Goal: Information Seeking & Learning: Learn about a topic

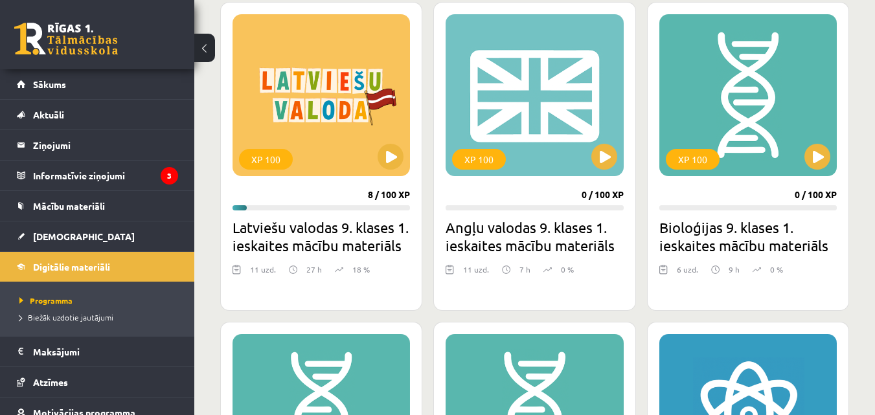
scroll to position [194, 0]
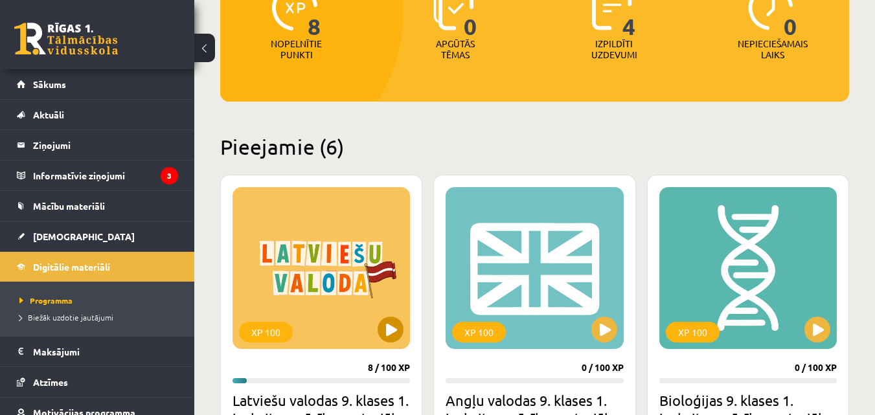
click at [317, 277] on div "XP 100" at bounding box center [320, 268] width 177 height 162
click at [267, 337] on div "XP 100" at bounding box center [266, 332] width 54 height 21
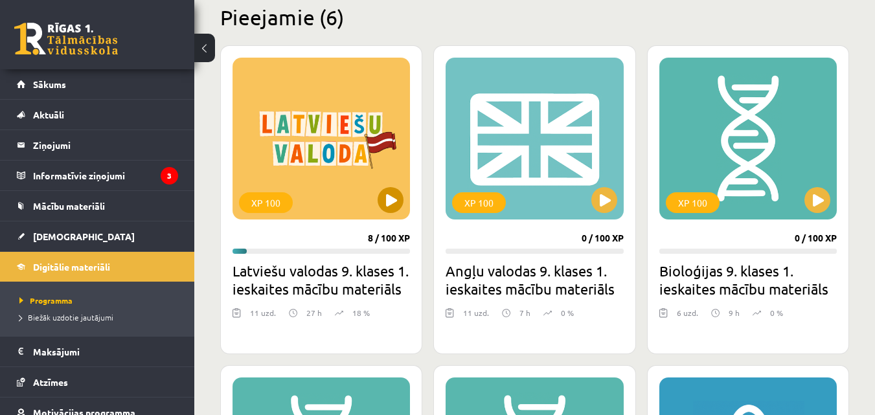
click at [315, 288] on h2 "Latviešu valodas 9. klases 1. ieskaites mācību materiāls" at bounding box center [320, 280] width 177 height 36
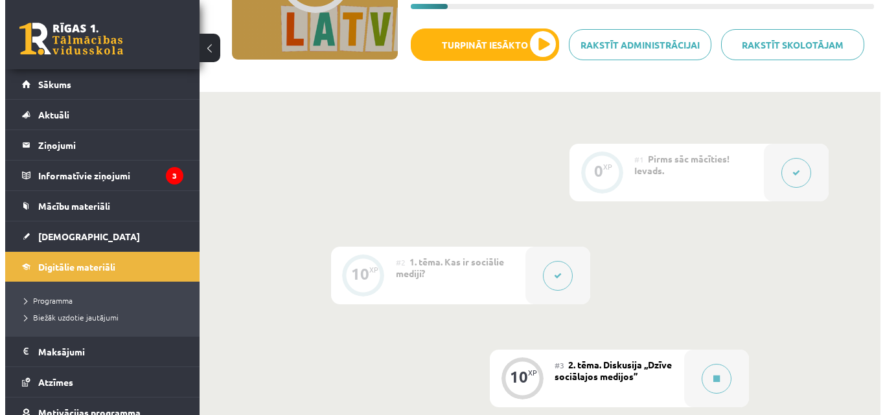
scroll to position [194, 0]
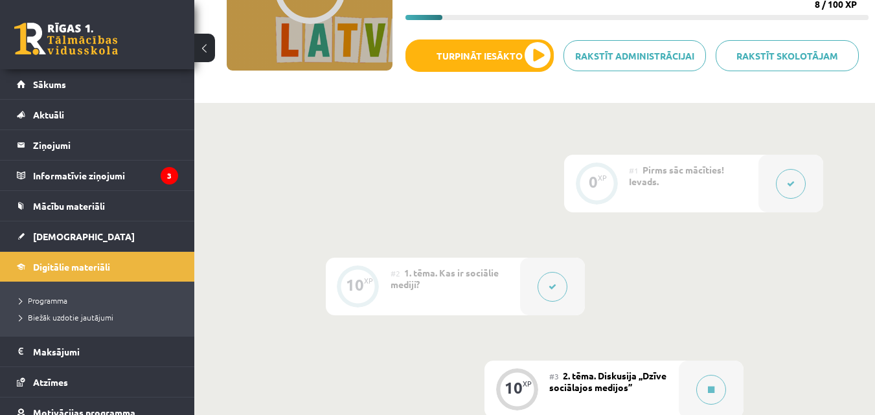
click at [547, 292] on button at bounding box center [553, 287] width 30 height 30
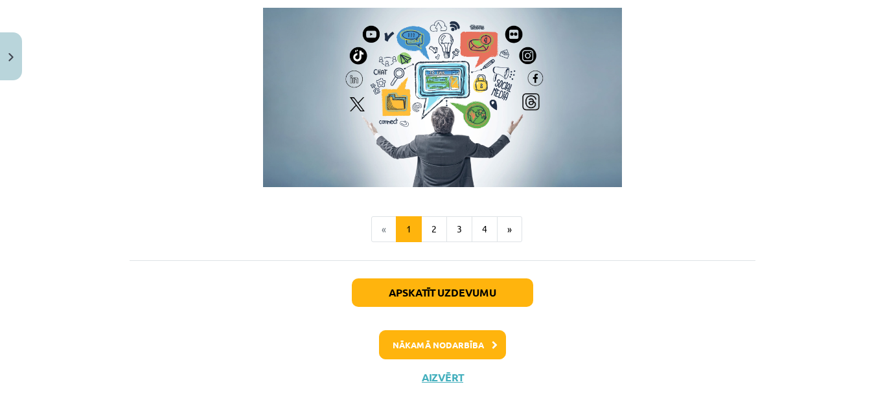
scroll to position [961, 0]
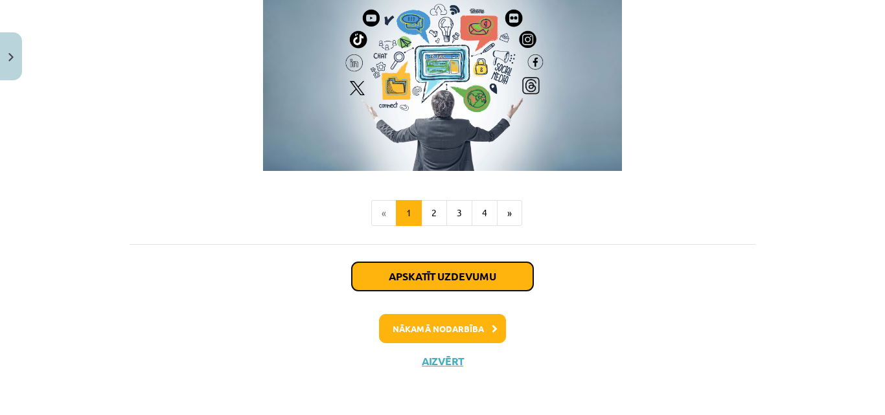
click at [470, 277] on button "Apskatīt uzdevumu" at bounding box center [442, 276] width 181 height 28
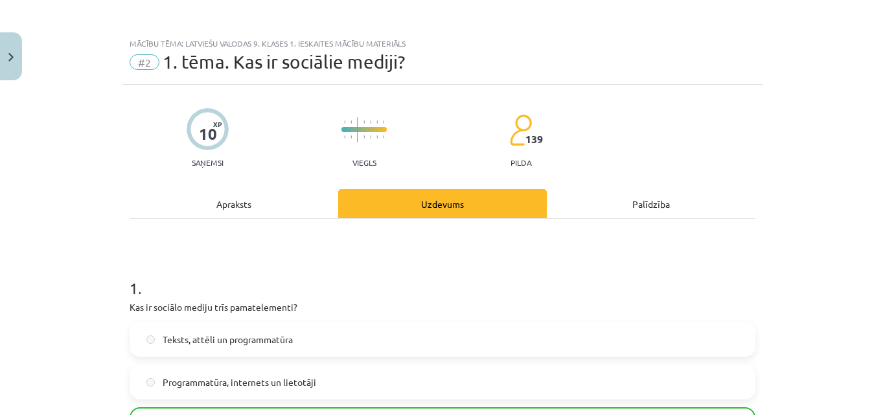
scroll to position [0, 0]
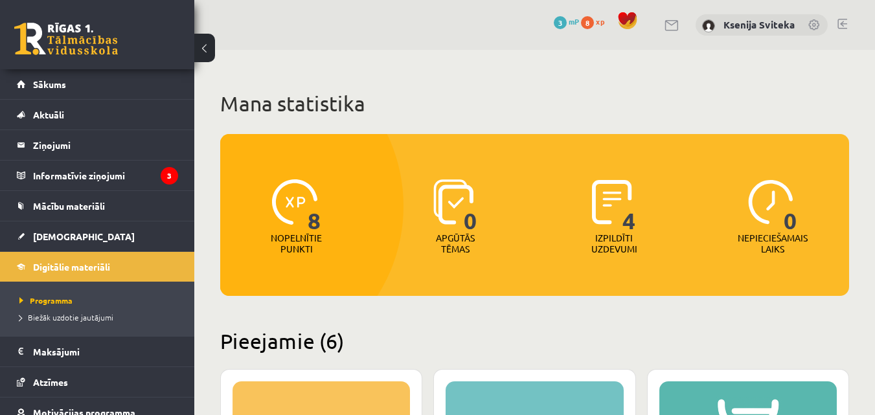
scroll to position [324, 0]
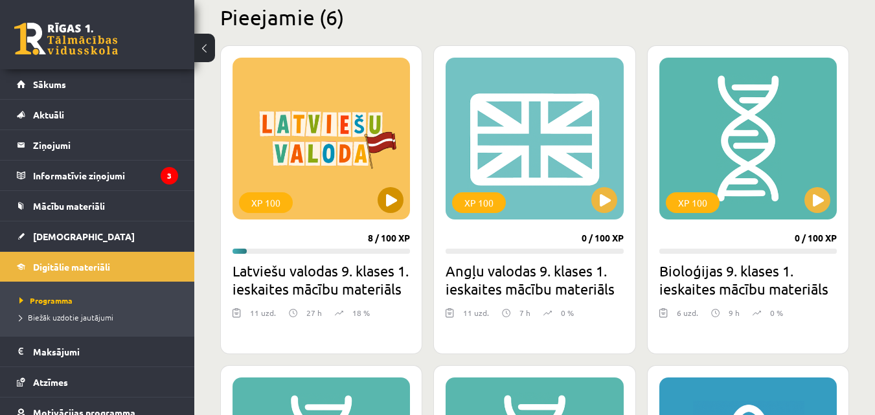
click at [328, 170] on div "XP 100" at bounding box center [320, 139] width 177 height 162
click at [315, 278] on h2 "Latviešu valodas 9. klases 1. ieskaites mācību materiāls" at bounding box center [320, 280] width 177 height 36
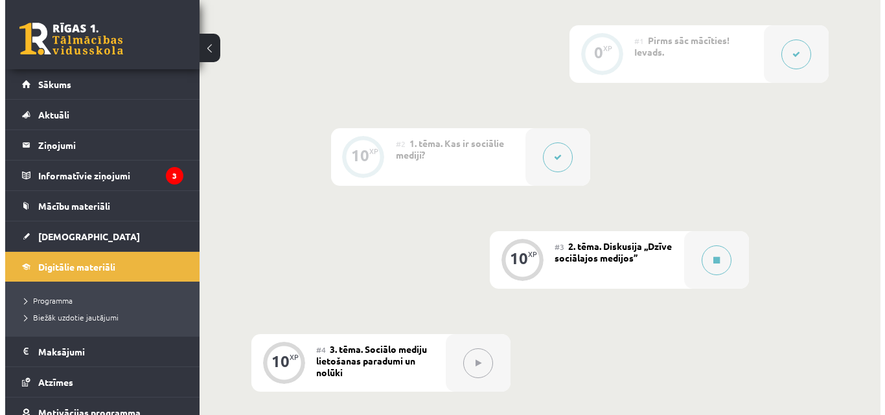
scroll to position [259, 0]
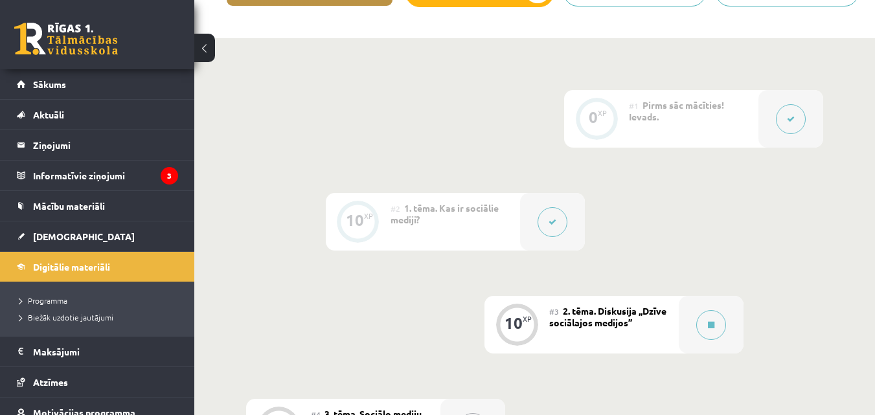
click at [401, 228] on div "#2 1. tēma. Kas ir sociālie mediji?" at bounding box center [456, 222] width 130 height 58
click at [556, 225] on button at bounding box center [553, 222] width 30 height 30
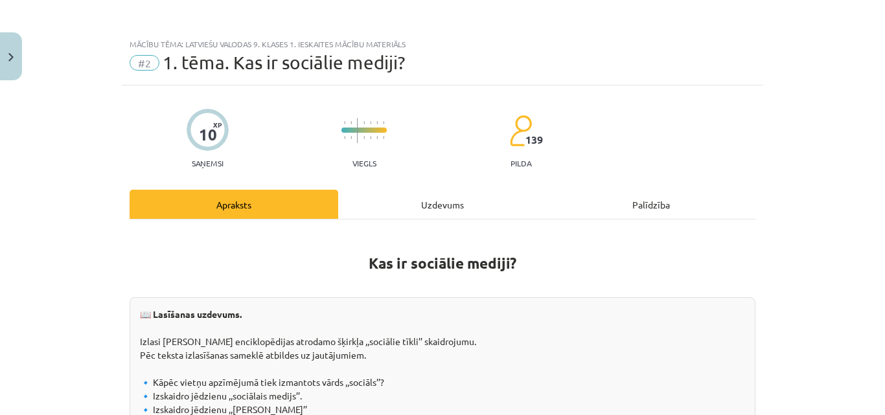
scroll to position [0, 0]
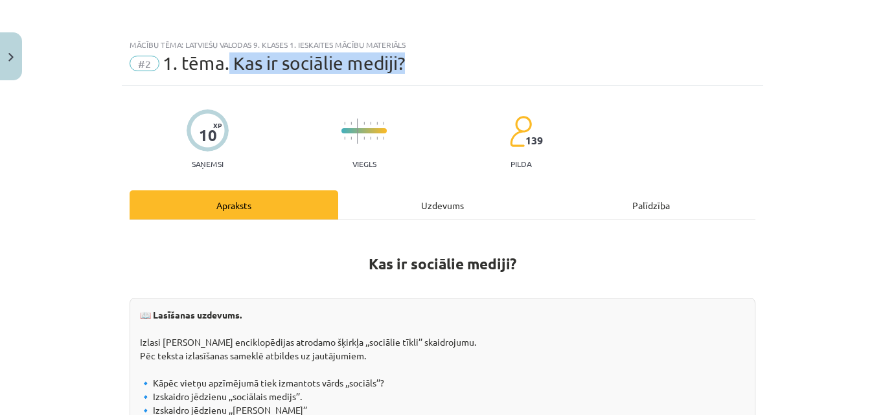
drag, startPoint x: 225, startPoint y: 60, endPoint x: 445, endPoint y: 60, distance: 220.2
click at [445, 60] on div "#2 1. tēma. Kas ir sociālie mediji?" at bounding box center [443, 63] width 626 height 21
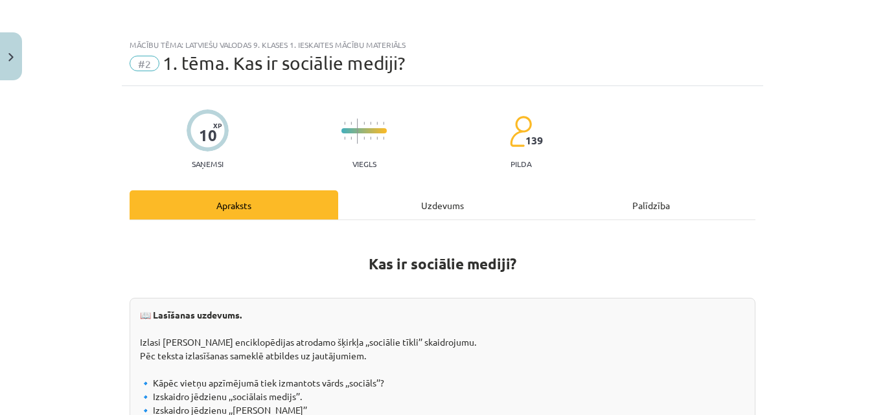
click at [453, 47] on div "Mācību tēma: Latviešu valodas 9. klases 1. ieskaites mācību materiāls" at bounding box center [443, 44] width 626 height 9
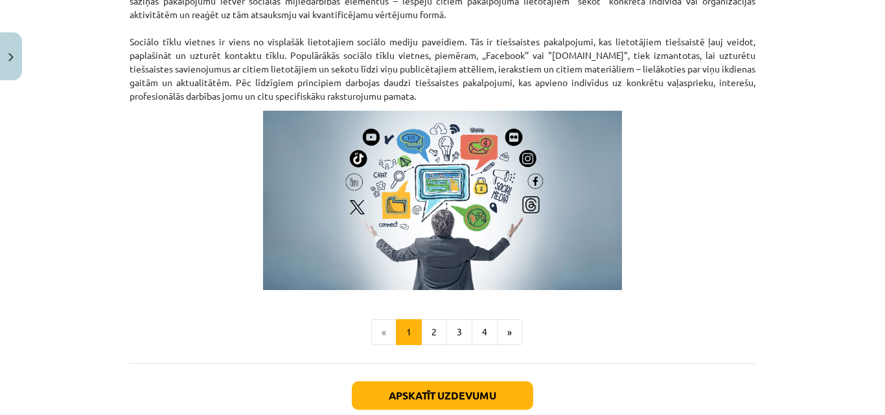
scroll to position [961, 0]
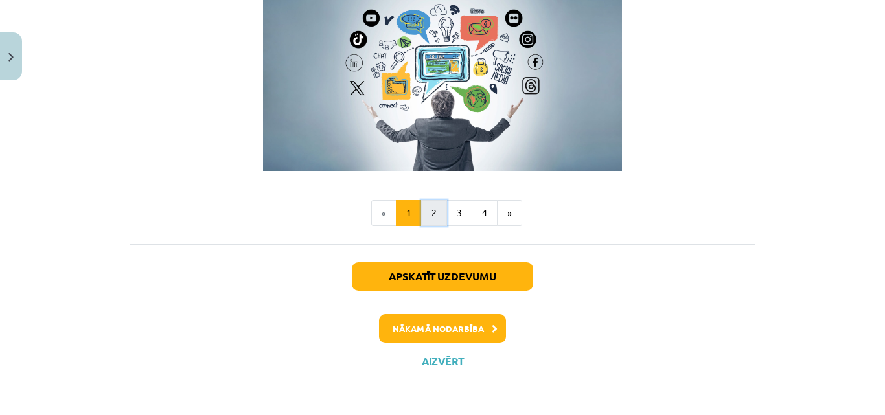
click at [429, 214] on button "2" at bounding box center [434, 213] width 26 height 26
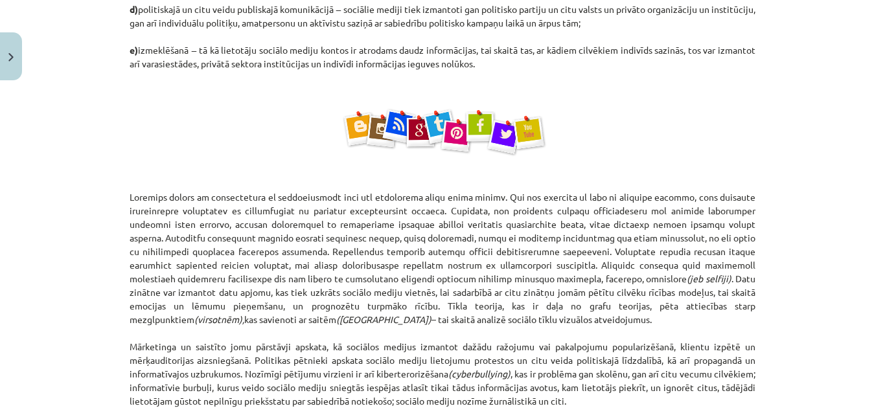
scroll to position [925, 0]
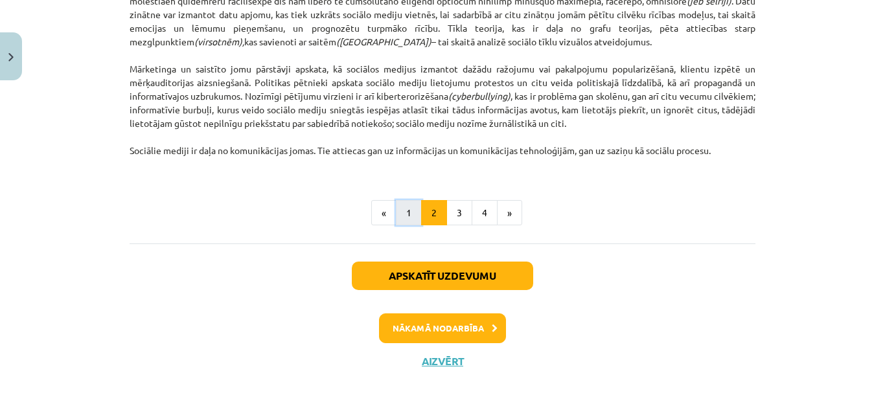
click at [405, 213] on button "1" at bounding box center [409, 213] width 26 height 26
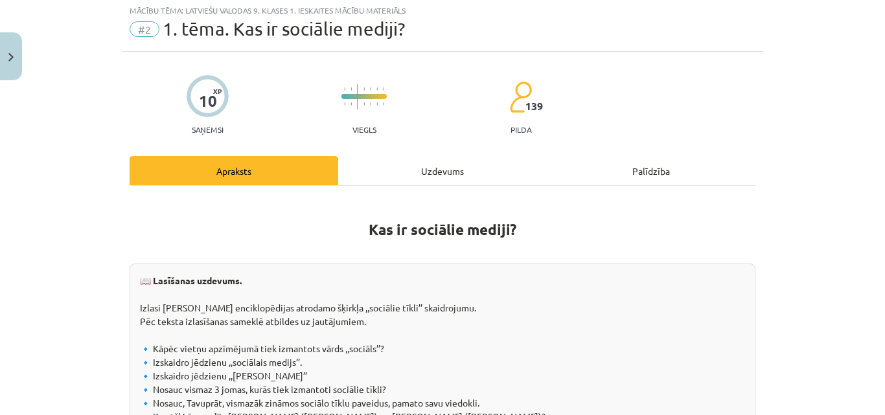
scroll to position [0, 0]
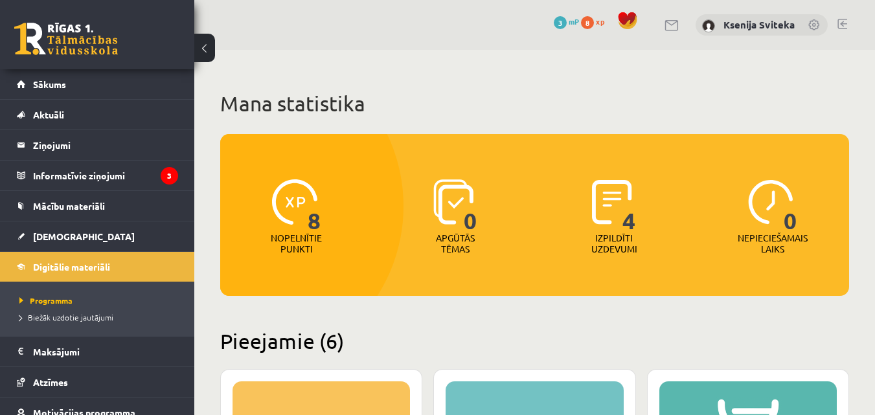
scroll to position [324, 0]
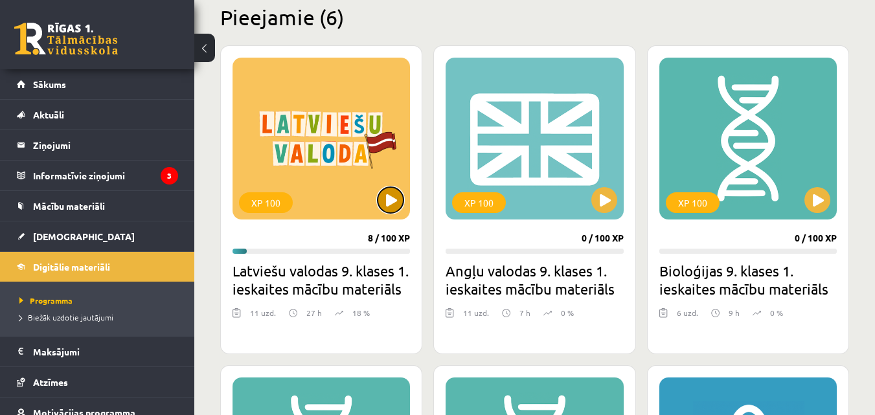
click at [391, 205] on button at bounding box center [391, 200] width 26 height 26
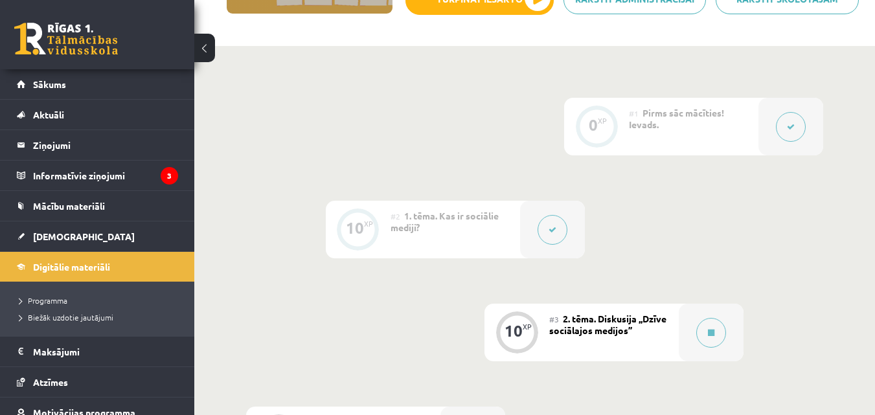
scroll to position [259, 0]
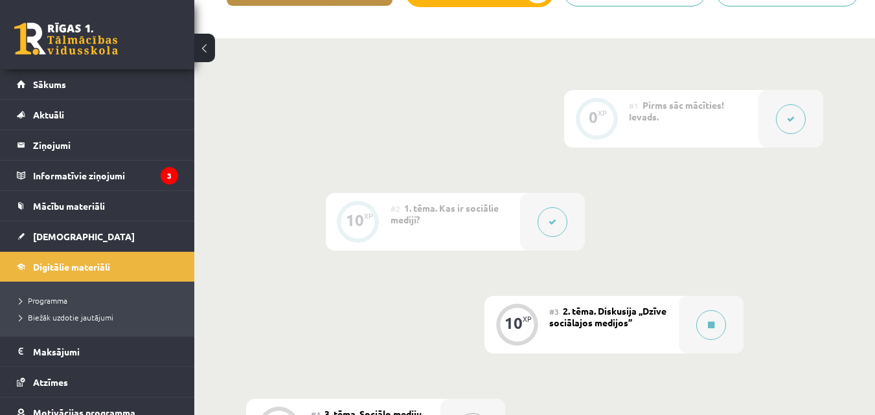
click at [375, 224] on div "10 XP" at bounding box center [358, 220] width 39 height 39
click at [504, 220] on div "#2 1. tēma. Kas ir sociālie mediji?" at bounding box center [456, 222] width 130 height 58
click at [455, 222] on div "#2 1. tēma. Kas ir sociālie mediji?" at bounding box center [456, 222] width 130 height 58
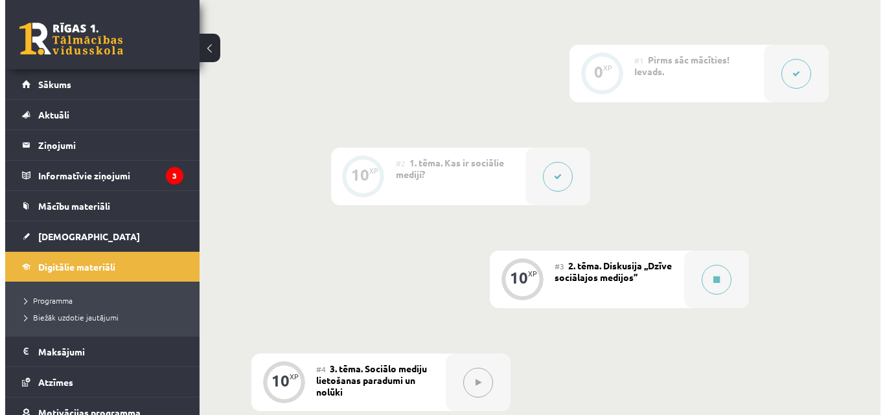
scroll to position [324, 0]
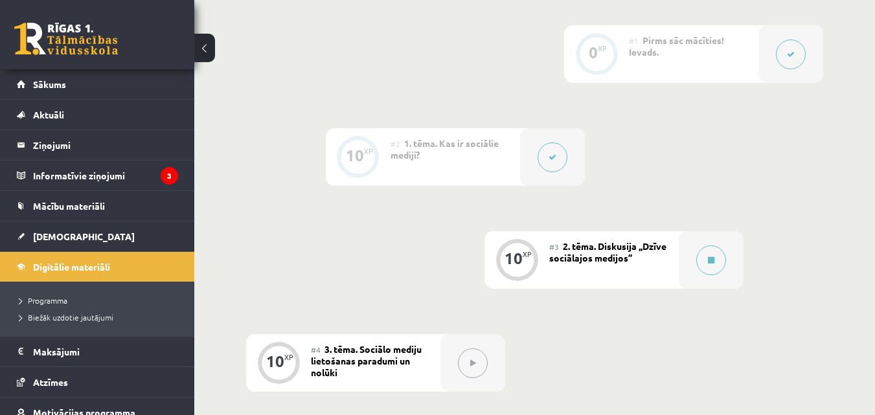
click at [416, 153] on span "1. tēma. Kas ir sociālie mediji?" at bounding box center [445, 148] width 108 height 23
drag, startPoint x: 328, startPoint y: 174, endPoint x: 350, endPoint y: 148, distance: 33.5
click at [337, 164] on div "10 XP" at bounding box center [358, 157] width 65 height 58
click at [350, 150] on div "10" at bounding box center [355, 156] width 18 height 12
click at [551, 154] on icon at bounding box center [553, 157] width 8 height 8
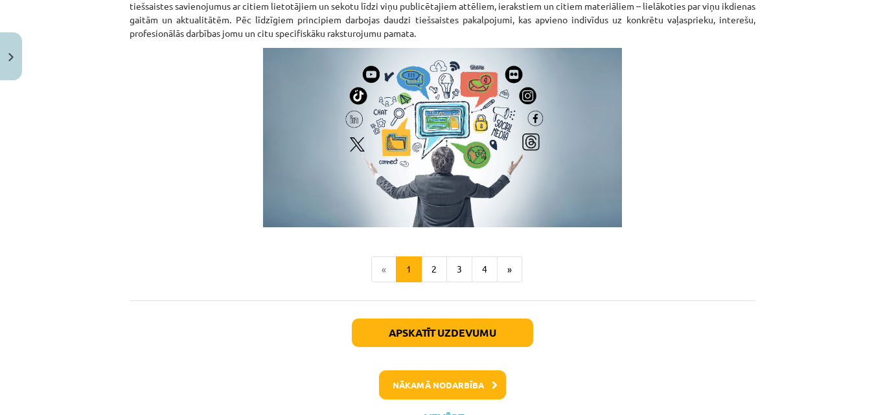
scroll to position [961, 0]
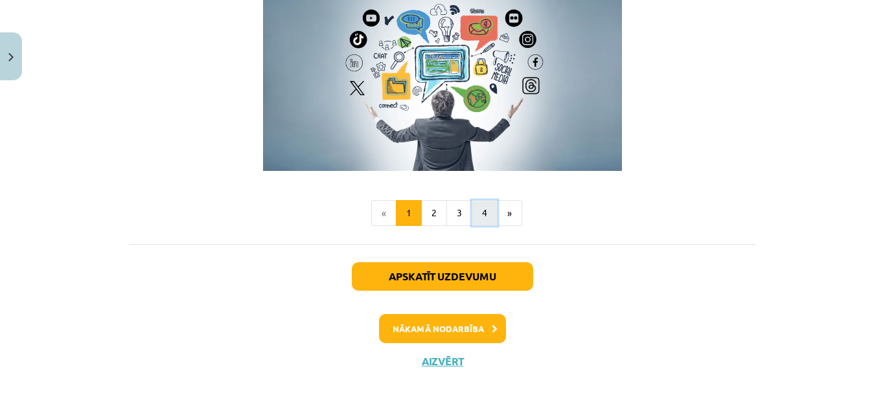
click at [479, 214] on button "4" at bounding box center [484, 213] width 26 height 26
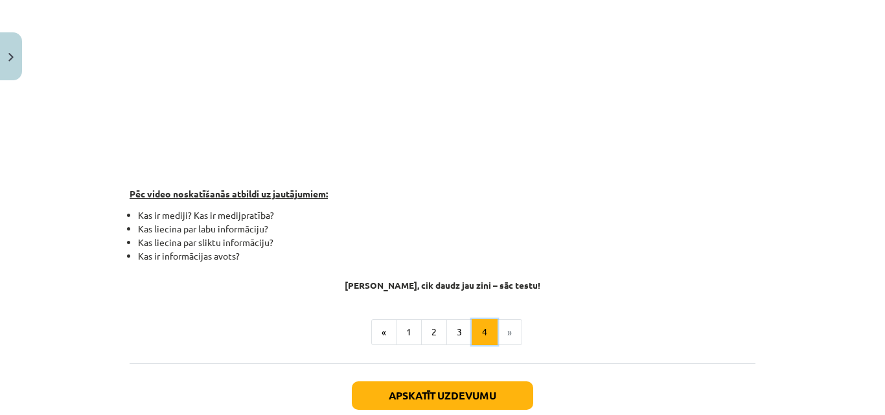
scroll to position [453, 0]
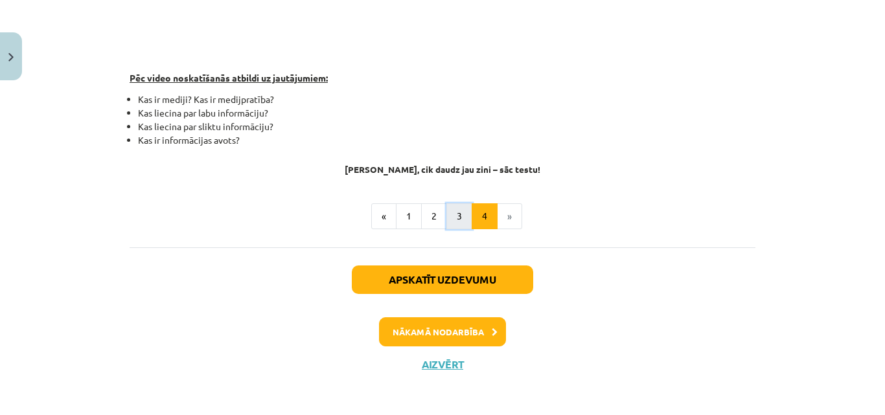
click at [454, 214] on button "3" at bounding box center [459, 216] width 26 height 26
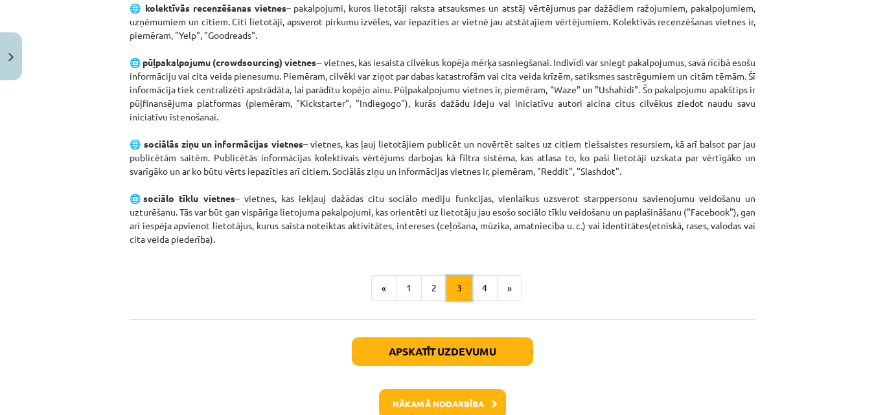
scroll to position [907, 0]
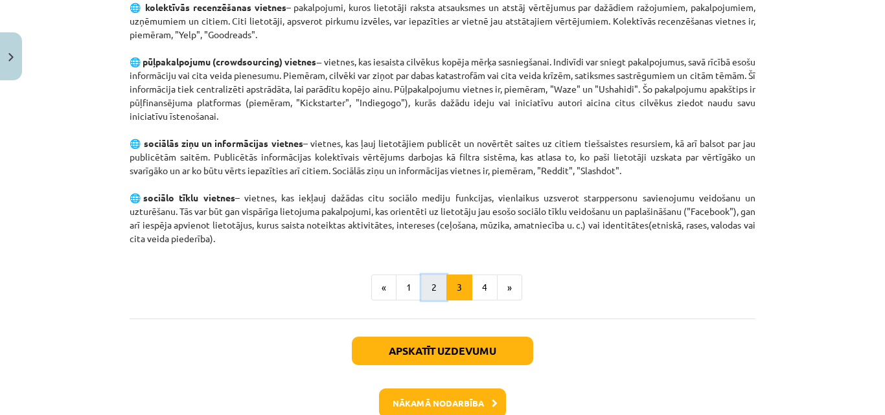
click at [424, 290] on button "2" at bounding box center [434, 288] width 26 height 26
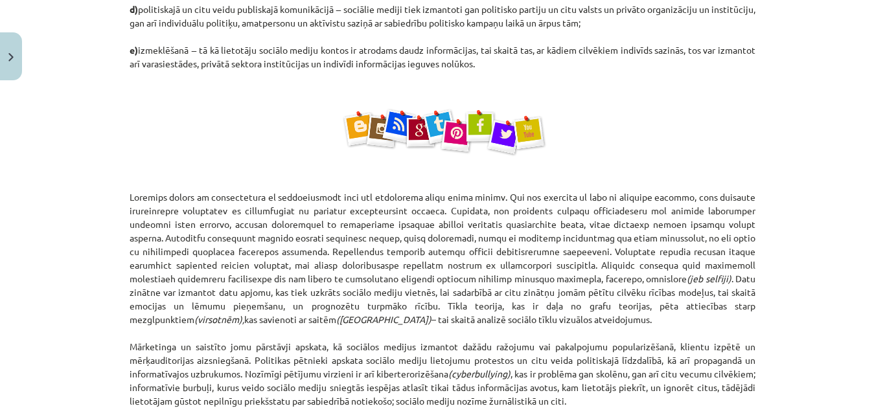
scroll to position [925, 0]
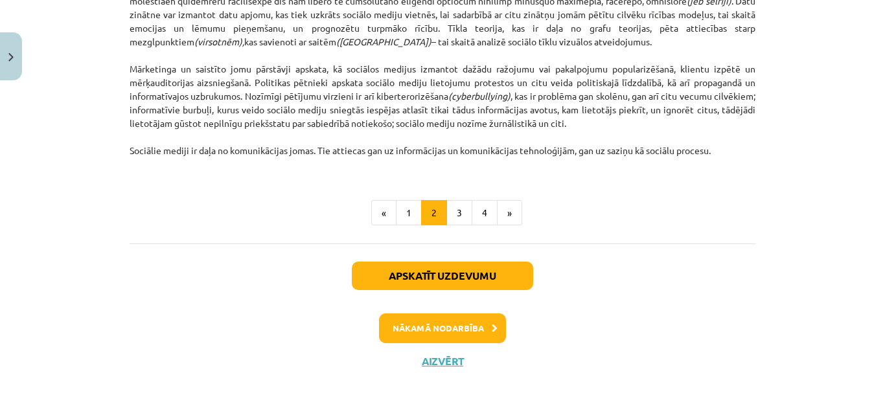
click at [562, 308] on div "Apskatīt uzdevumu Nākamā nodarbība Aizvērt" at bounding box center [443, 310] width 626 height 132
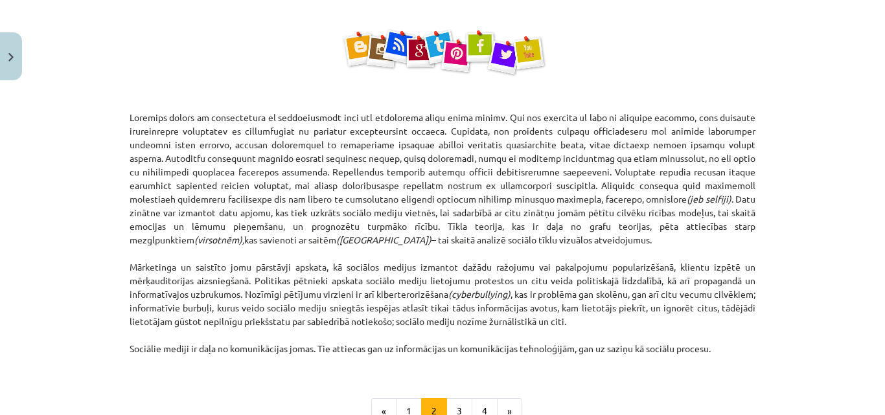
scroll to position [777, 0]
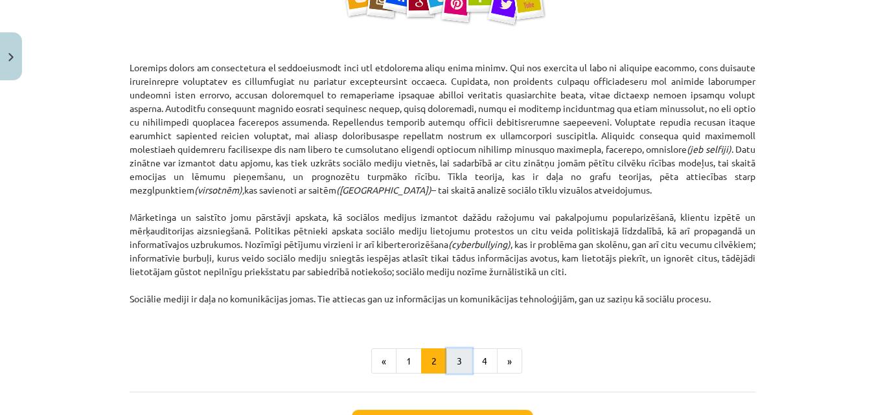
click at [455, 358] on button "3" at bounding box center [459, 361] width 26 height 26
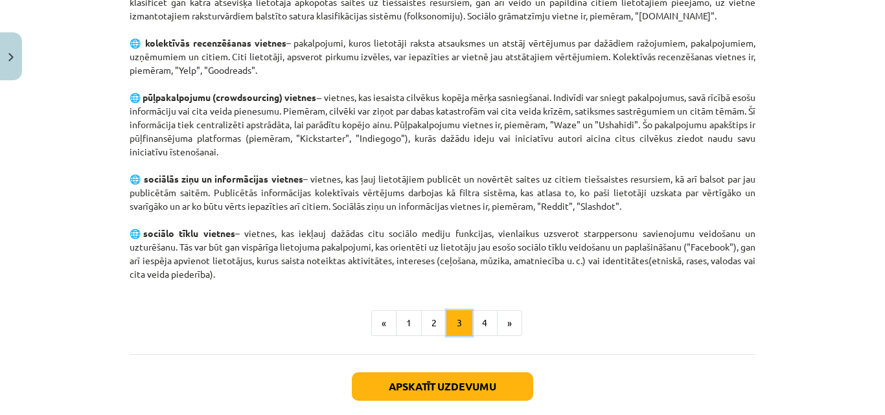
scroll to position [982, 0]
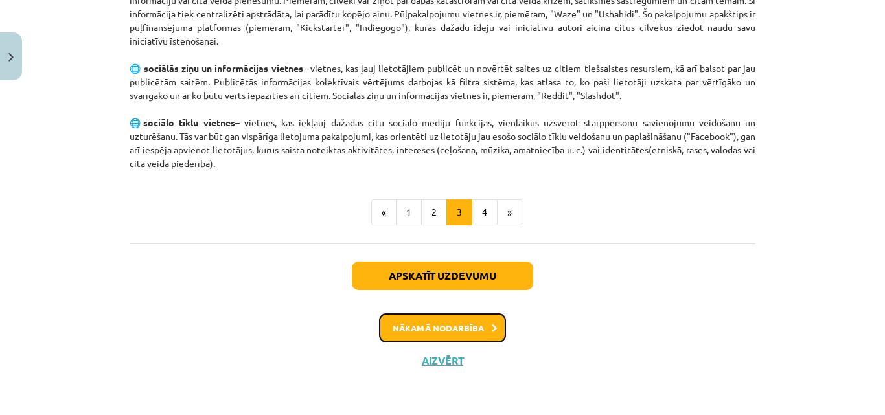
click at [434, 332] on button "Nākamā nodarbība" at bounding box center [442, 328] width 127 height 30
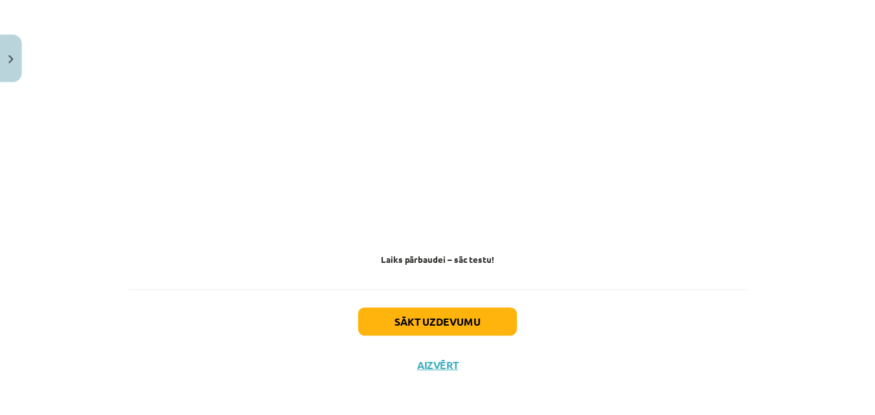
scroll to position [1237, 0]
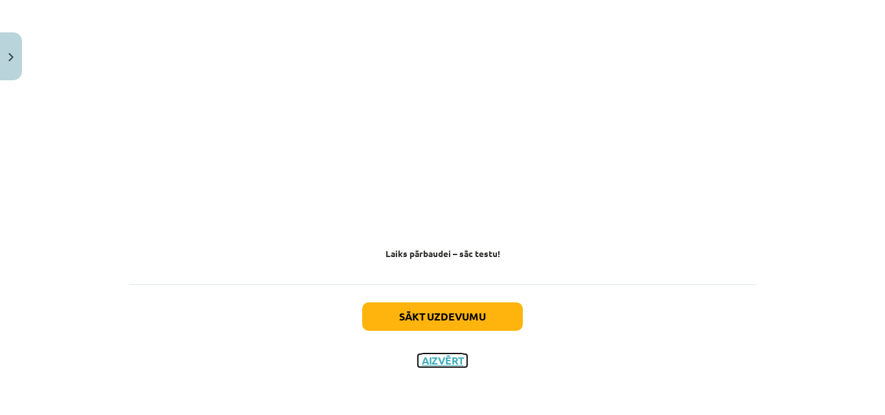
click at [435, 359] on button "Aizvērt" at bounding box center [442, 360] width 49 height 13
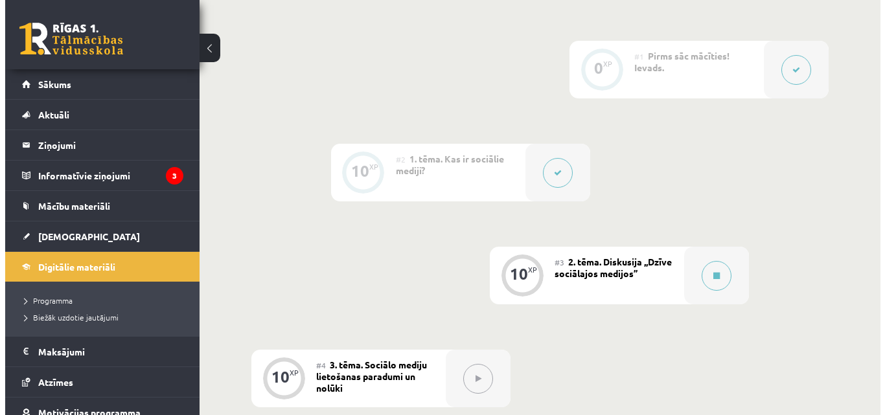
scroll to position [277, 0]
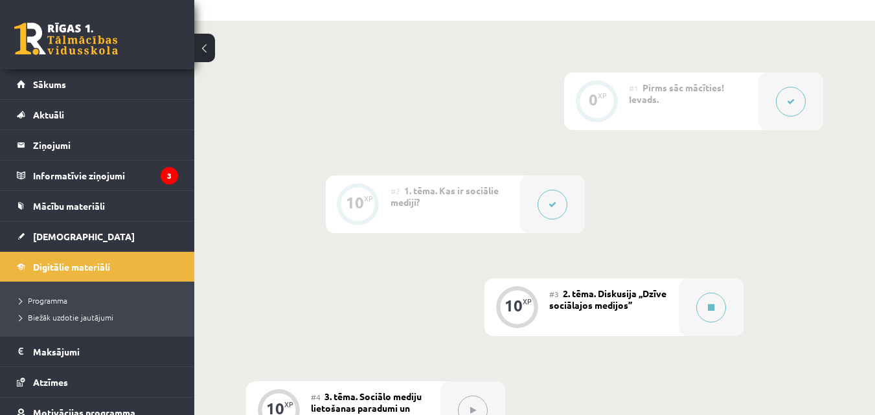
click at [547, 203] on button at bounding box center [553, 205] width 30 height 30
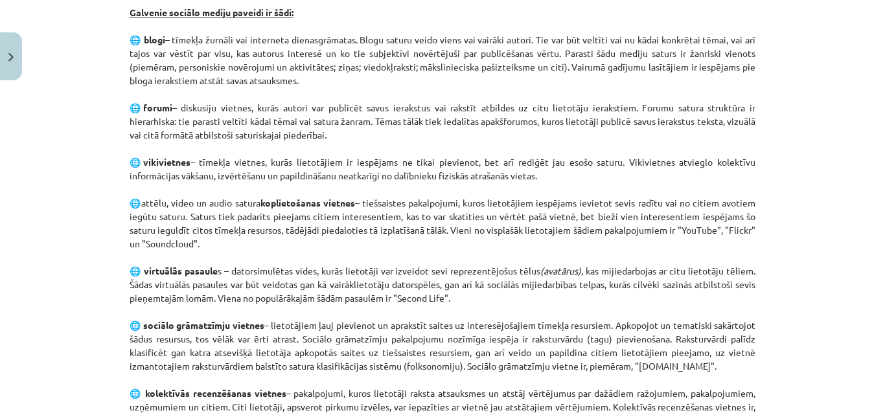
scroll to position [929, 0]
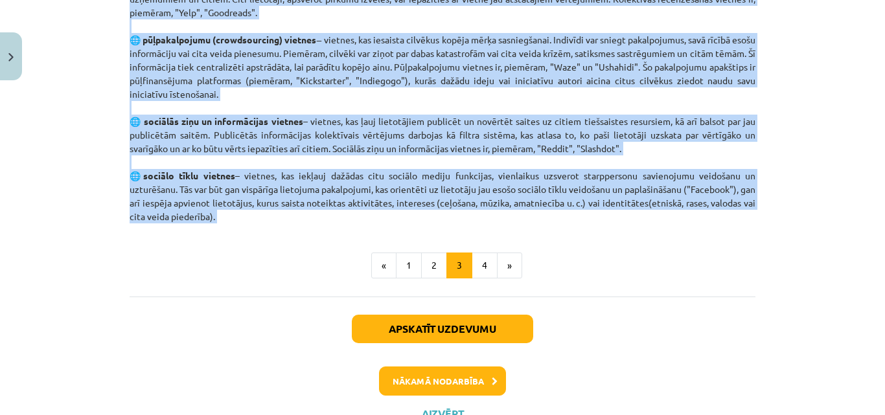
drag, startPoint x: 229, startPoint y: 60, endPoint x: 256, endPoint y: 224, distance: 166.2
click at [256, 224] on div "Mācību tēma: Latviešu valodas 9. klases 1. ieskaites mācību materiāls #2 1. tēm…" at bounding box center [442, 207] width 885 height 415
click at [405, 266] on button "1" at bounding box center [409, 266] width 26 height 26
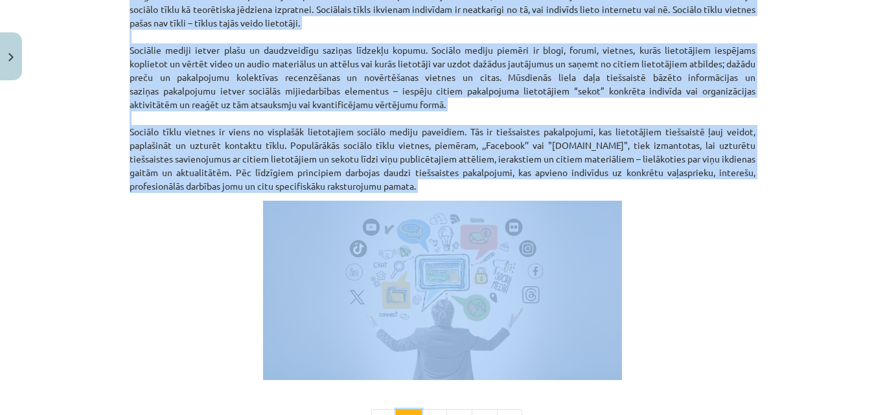
scroll to position [944, 0]
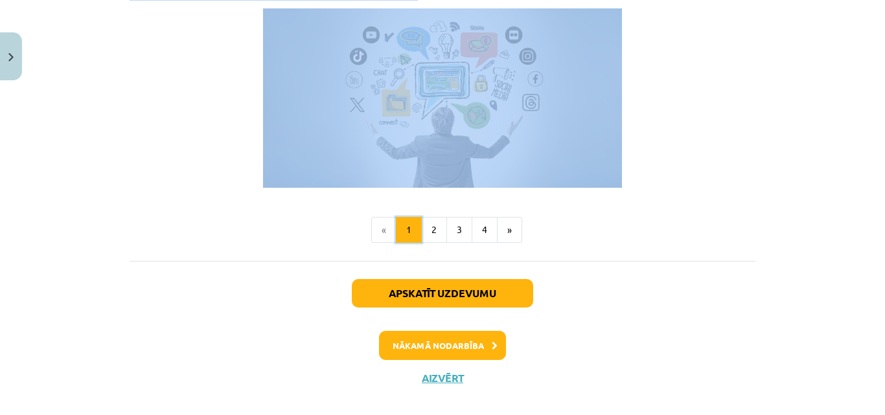
copy div "Kas ir sociālie mediji? 10 XP Saņemsi Viegls 139 pilda Apraksts Uzdevums Palīdz…"
click at [426, 218] on button "2" at bounding box center [434, 230] width 26 height 26
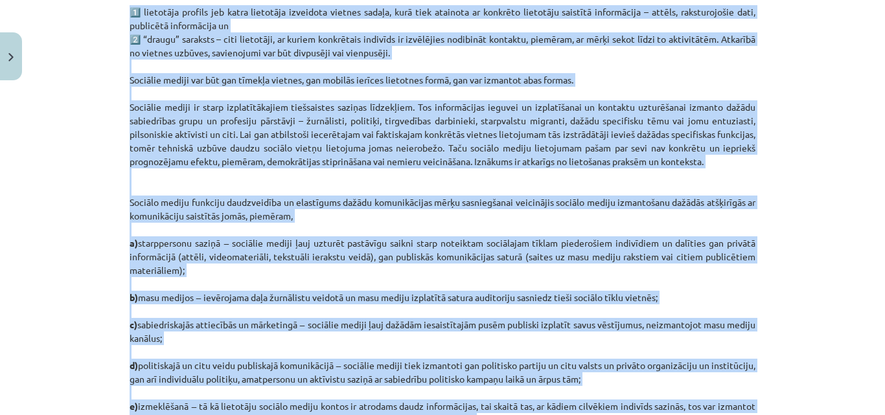
scroll to position [232, 0]
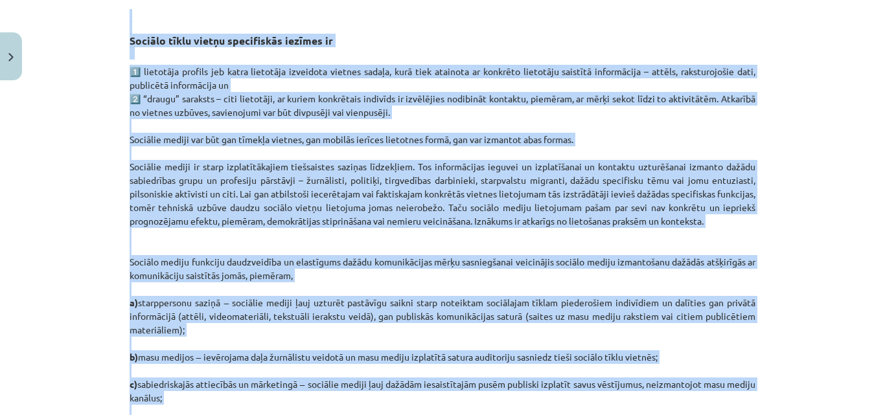
click at [460, 224] on p "1️⃣ lietotāja profils jeb katra lietotāja izveidota vietnes sadaļa, kurā tiek a…" at bounding box center [443, 276] width 626 height 422
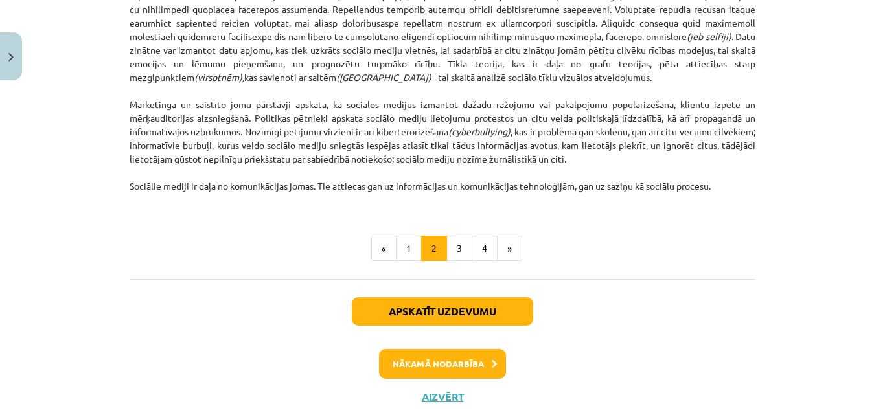
scroll to position [925, 0]
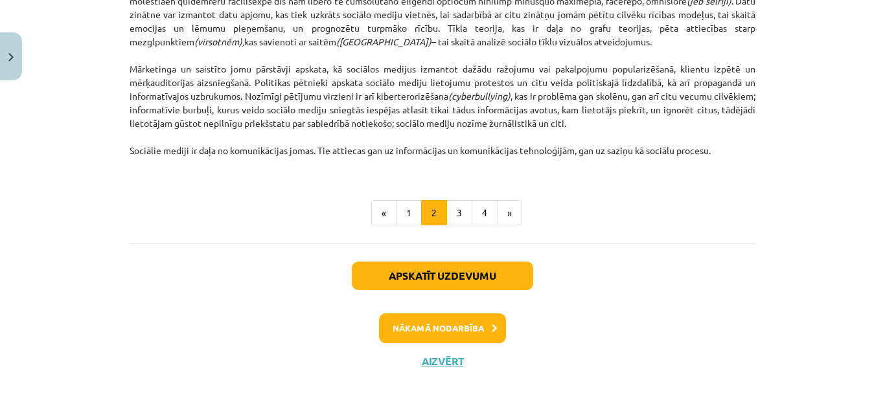
drag, startPoint x: 125, startPoint y: 271, endPoint x: 714, endPoint y: 153, distance: 601.0
copy div "Sociālo tīklu vietņu specifiskās iezīmes ir 1️⃣ lietotāja profils jeb katra lie…"
click at [464, 209] on button "3" at bounding box center [459, 213] width 26 height 26
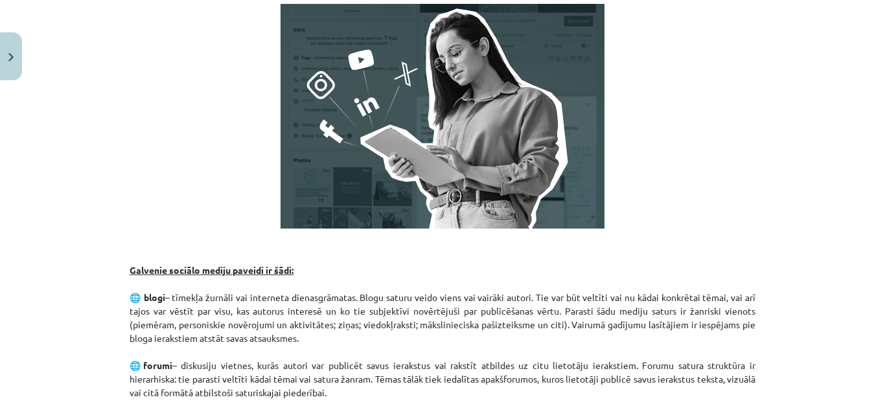
scroll to position [389, 0]
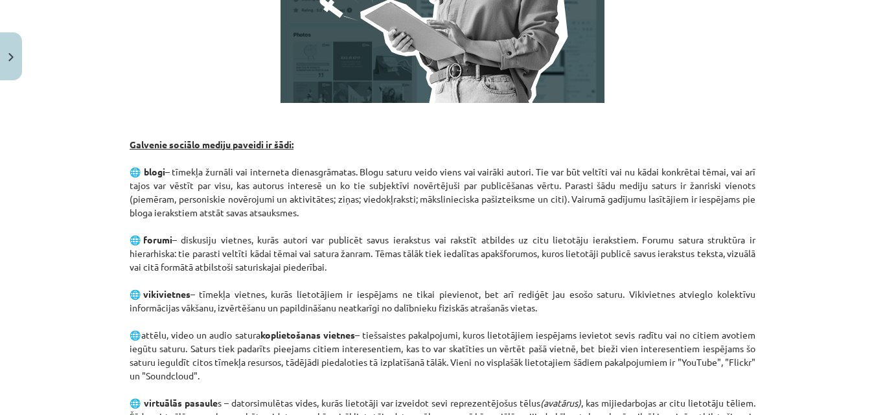
click at [123, 141] on div "10 XP Saņemsi Viegls 139 pilda Apraksts Uzdevums Palīdzība Galvenie sociālo med…" at bounding box center [442, 337] width 641 height 1278
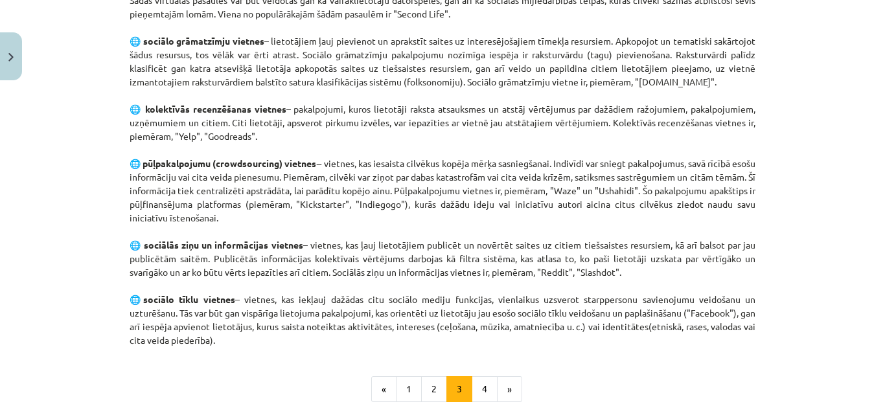
scroll to position [982, 0]
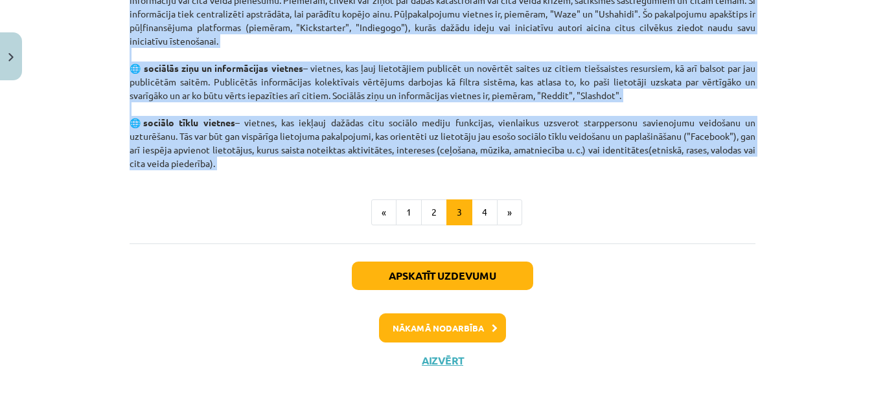
drag, startPoint x: 128, startPoint y: 141, endPoint x: 239, endPoint y: 170, distance: 115.1
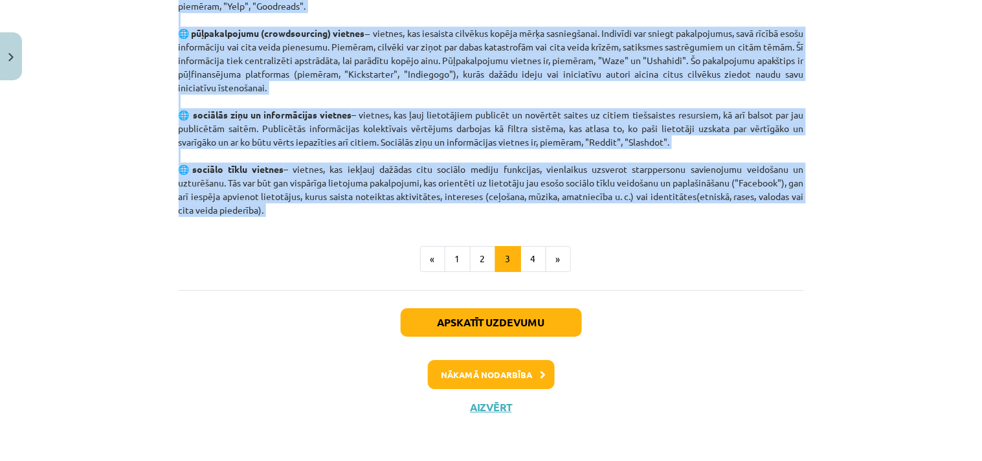
copy p "Galvenie sociālo mediju paveidi ir šādi: 🌐 blogi – tīmekļa žurnāli vai internet…"
click at [525, 259] on button "4" at bounding box center [534, 259] width 26 height 26
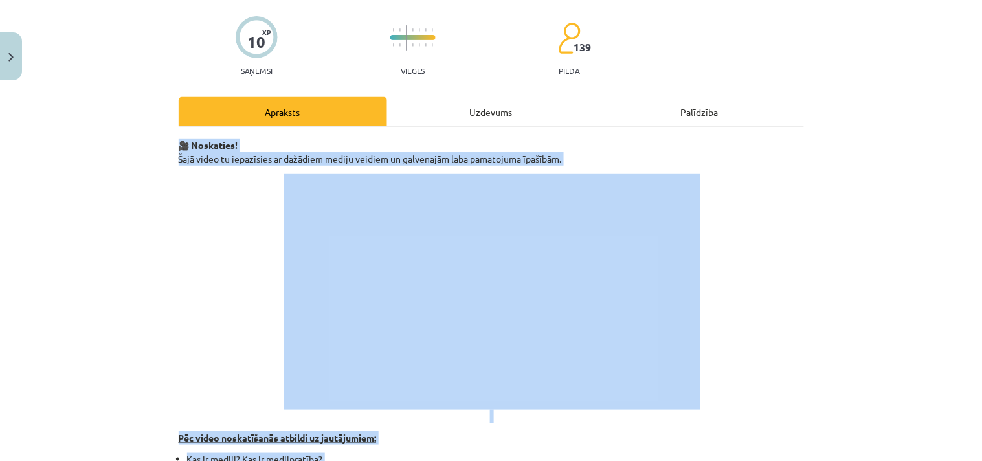
scroll to position [0, 0]
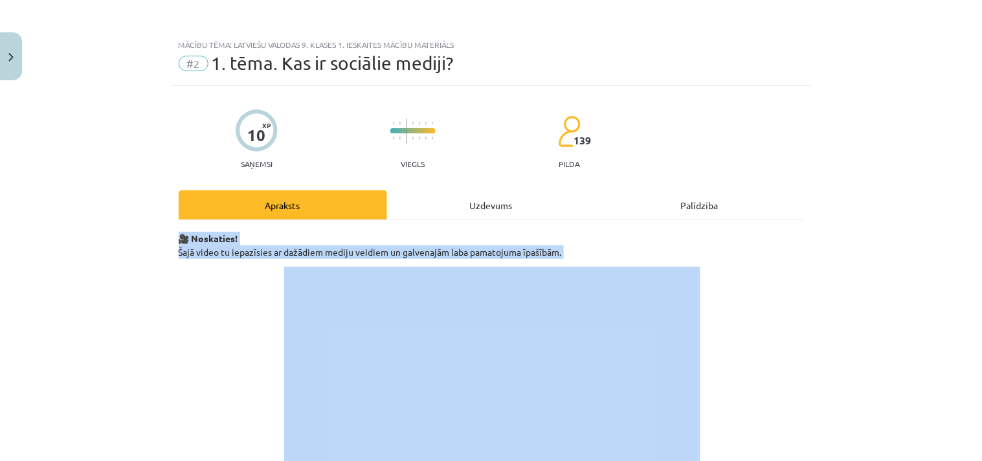
click at [813, 283] on div "Mācību tēma: Latviešu valodas 9. klases 1. ieskaites mācību materiāls #2 1. tēm…" at bounding box center [491, 230] width 982 height 461
click at [814, 367] on div "Mācību tēma: Latviešu valodas 9. klases 1. ieskaites mācību materiāls #2 1. tēm…" at bounding box center [491, 230] width 982 height 461
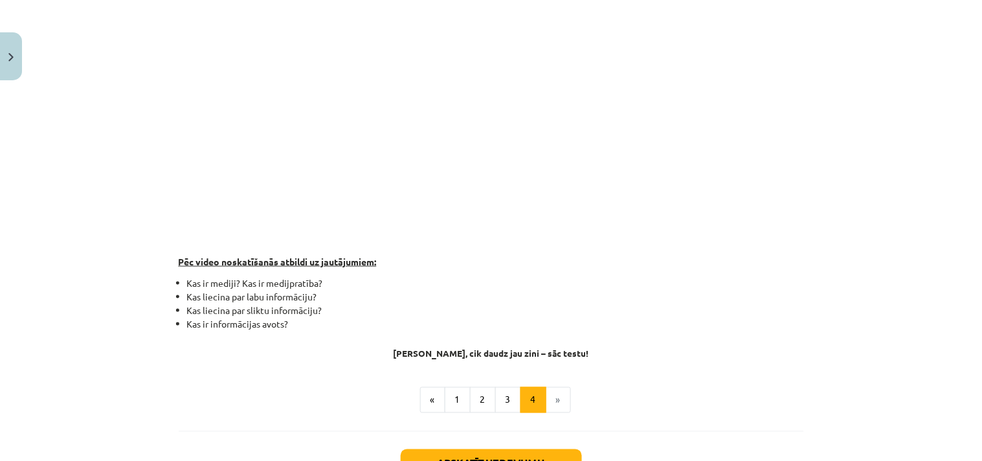
scroll to position [288, 0]
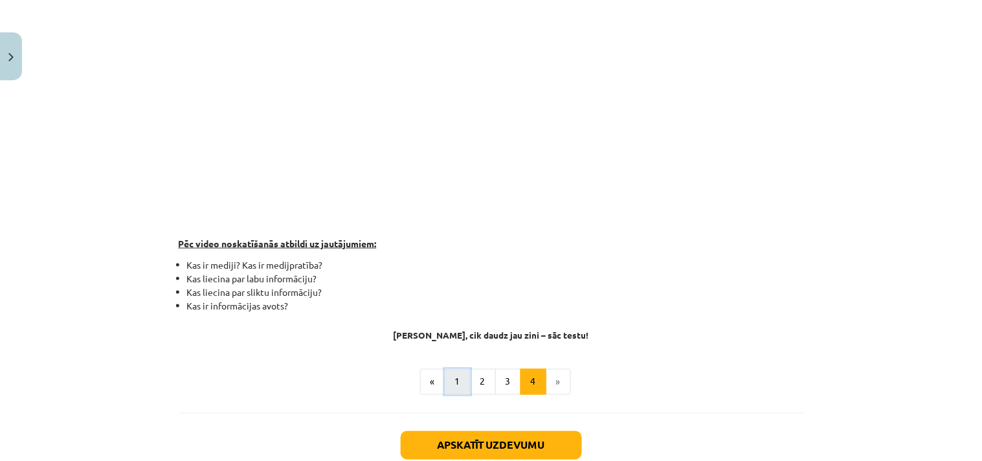
click at [457, 382] on button "1" at bounding box center [458, 382] width 26 height 26
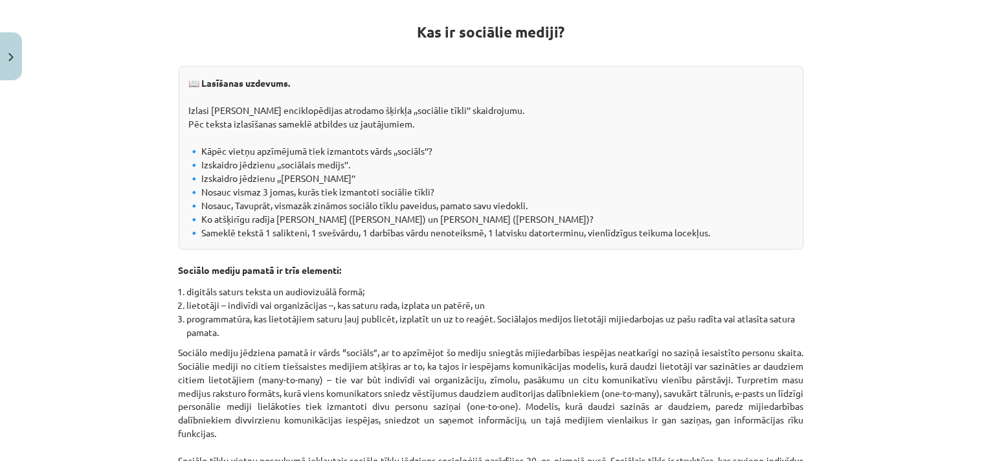
scroll to position [231, 0]
click at [832, 275] on div "Mācību tēma: Latviešu valodas 9. klases 1. ieskaites mācību materiāls #2 1. tēm…" at bounding box center [491, 230] width 982 height 461
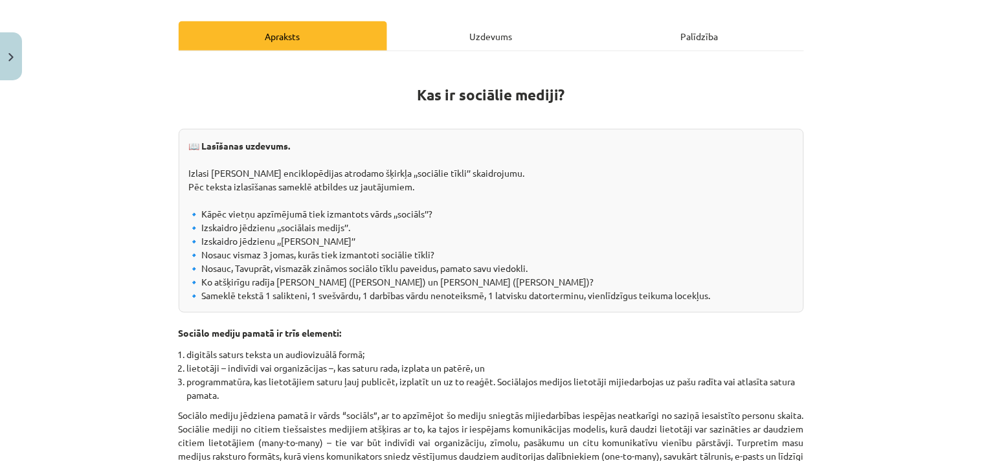
scroll to position [144, 0]
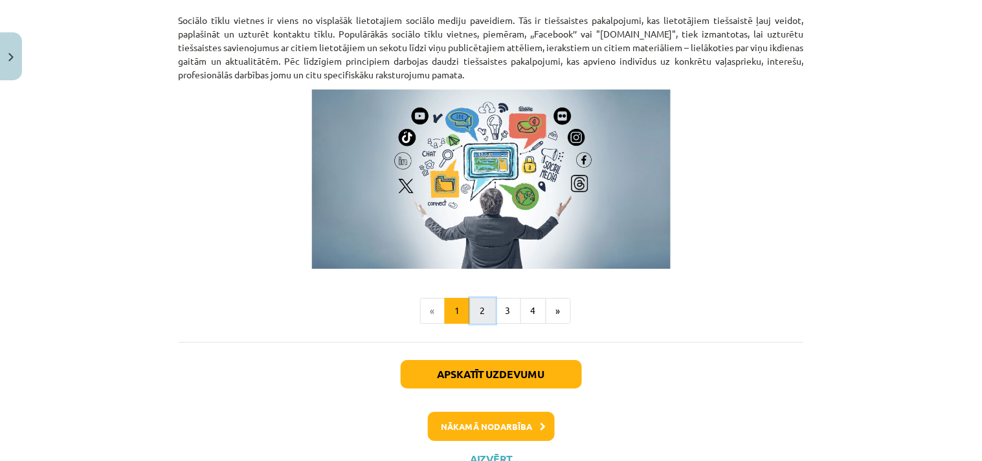
click at [474, 307] on button "2" at bounding box center [483, 311] width 26 height 26
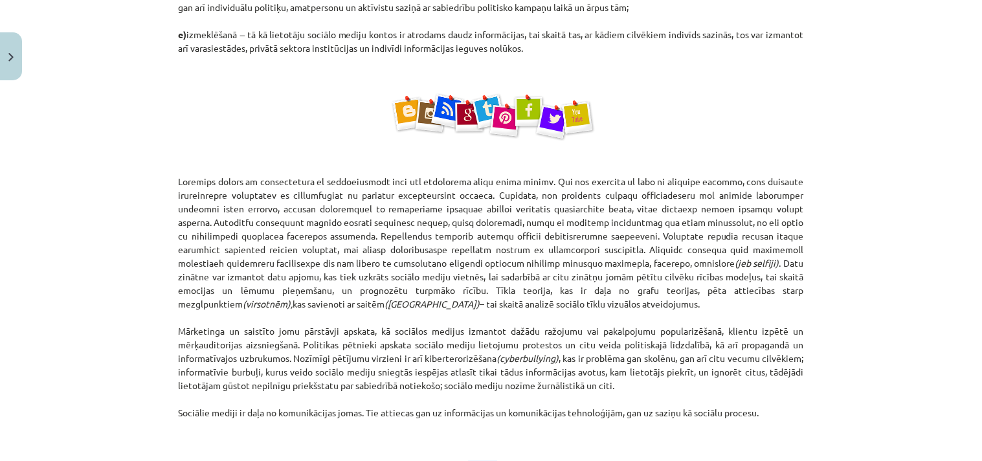
scroll to position [735, 0]
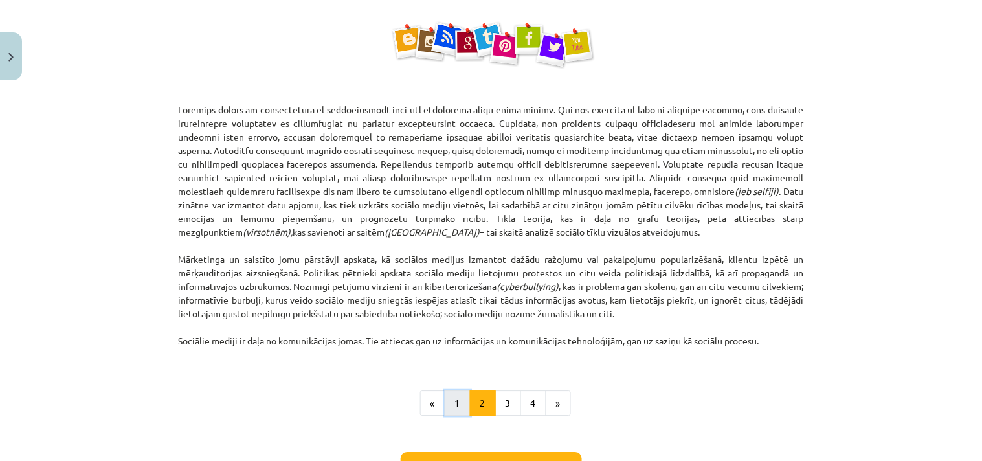
click at [453, 403] on button "1" at bounding box center [458, 404] width 26 height 26
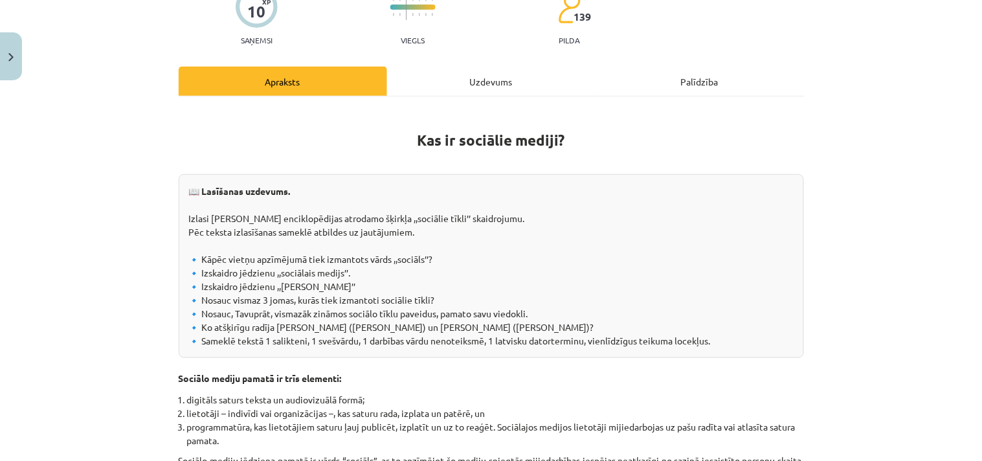
scroll to position [0, 0]
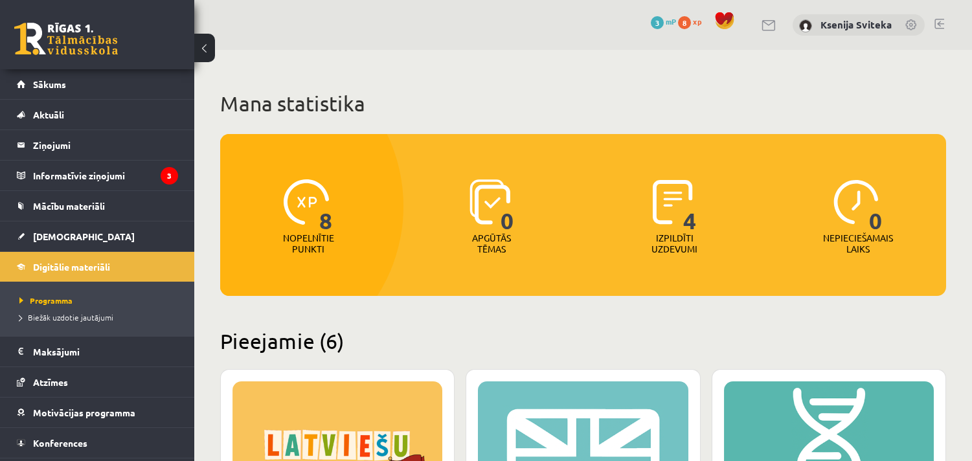
scroll to position [323, 0]
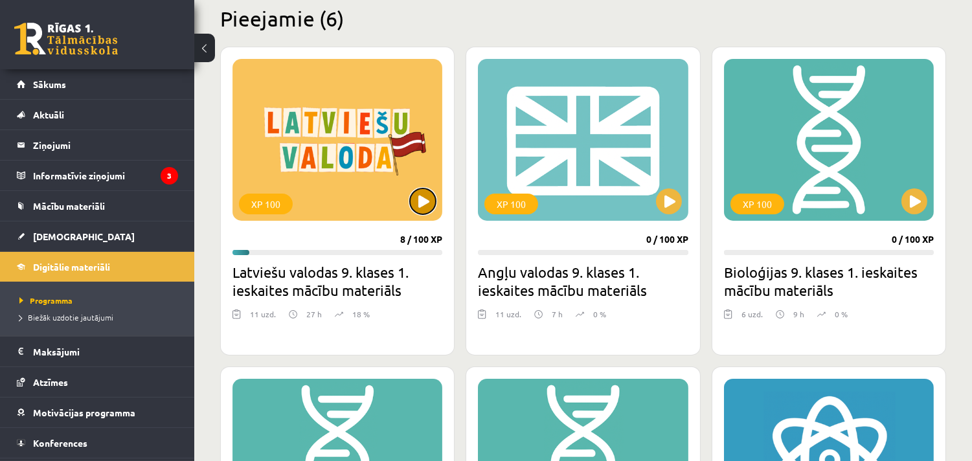
click at [424, 198] on button at bounding box center [423, 201] width 26 height 26
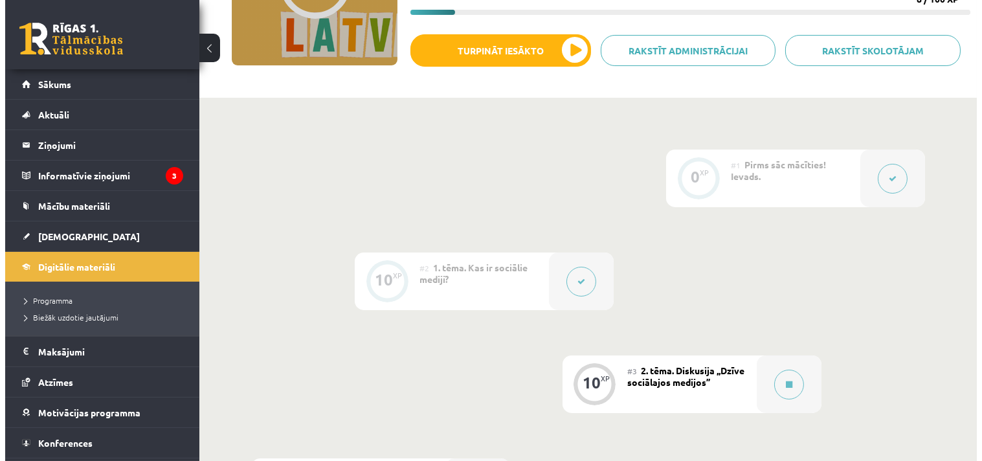
scroll to position [288, 0]
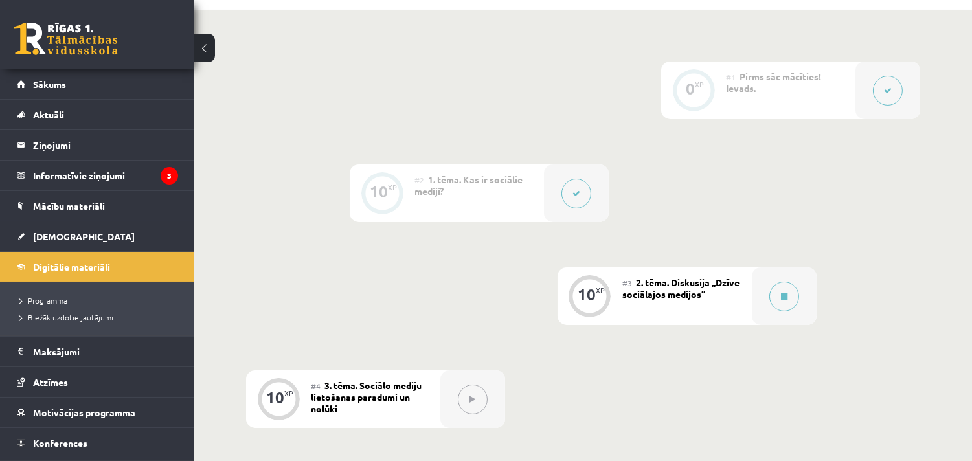
click at [734, 298] on div "#3 2. tēma. Diskusija ,,Dzīve sociālajos medijos’’" at bounding box center [687, 296] width 130 height 58
click at [782, 299] on icon at bounding box center [784, 297] width 6 height 8
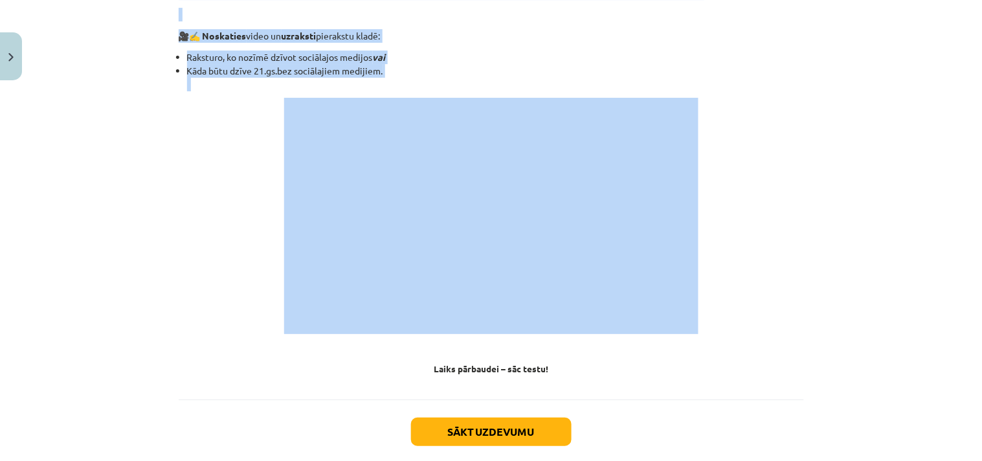
scroll to position [1137, 0]
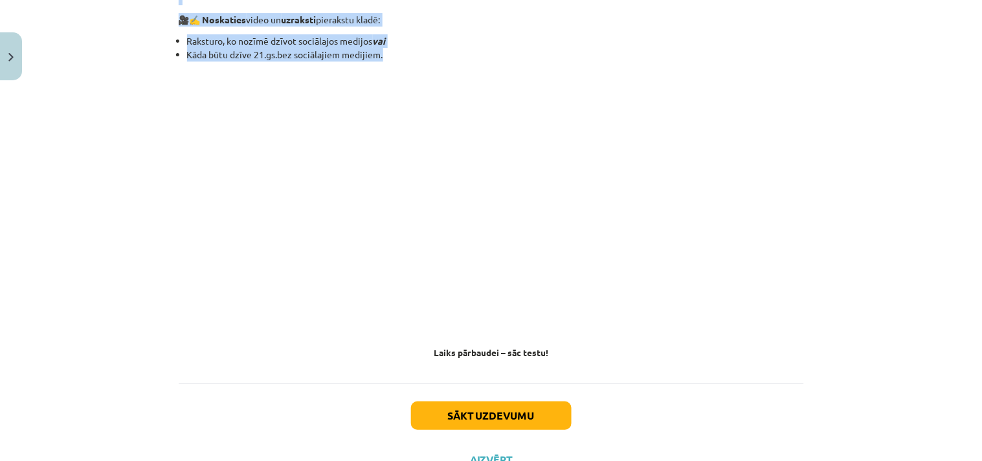
drag, startPoint x: 397, startPoint y: 74, endPoint x: 397, endPoint y: 56, distance: 18.1
click at [397, 56] on li "Kāda būtu dzīve 21.gs.bez sociālajiem medijiem." at bounding box center [495, 61] width 617 height 27
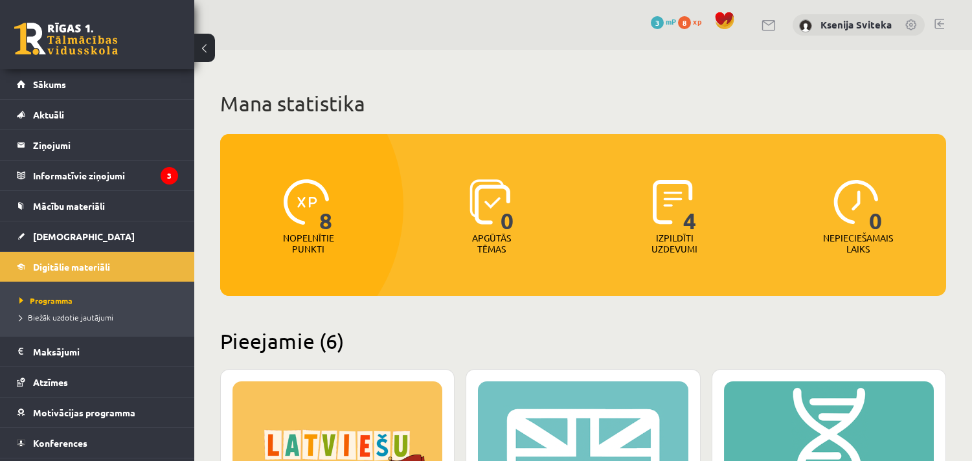
scroll to position [323, 0]
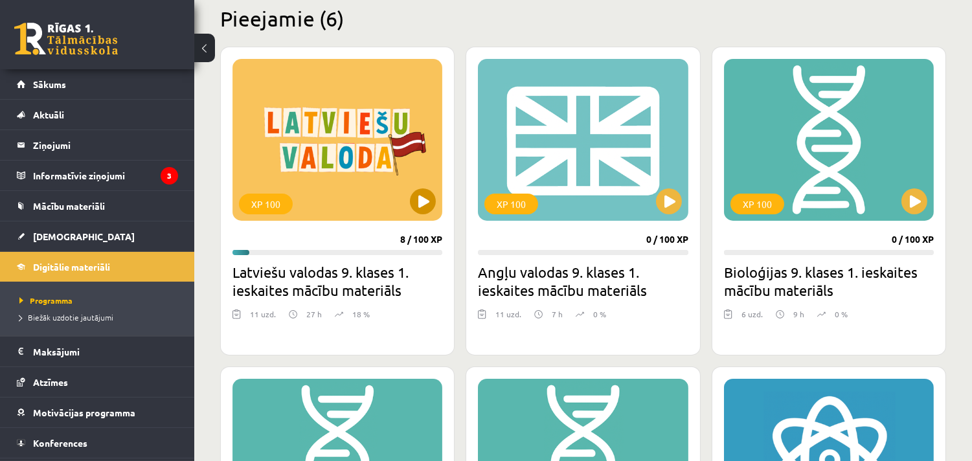
click at [422, 215] on div "XP 100" at bounding box center [337, 140] width 210 height 162
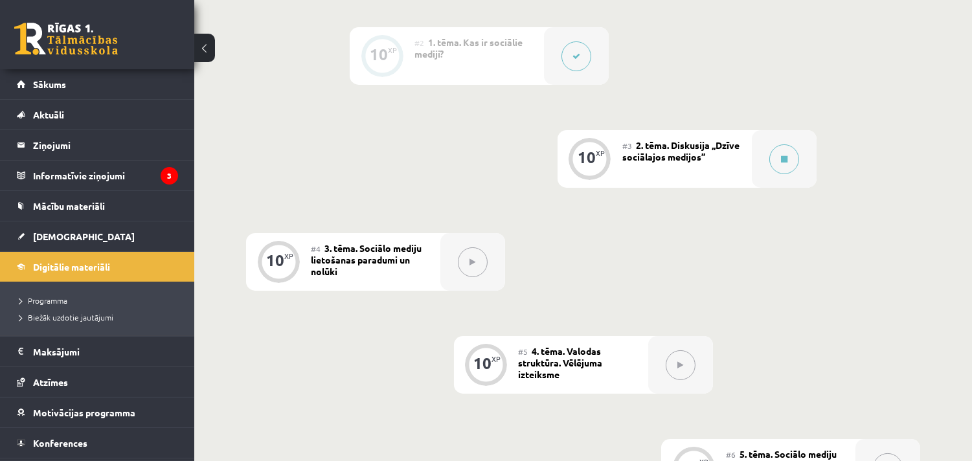
scroll to position [431, 0]
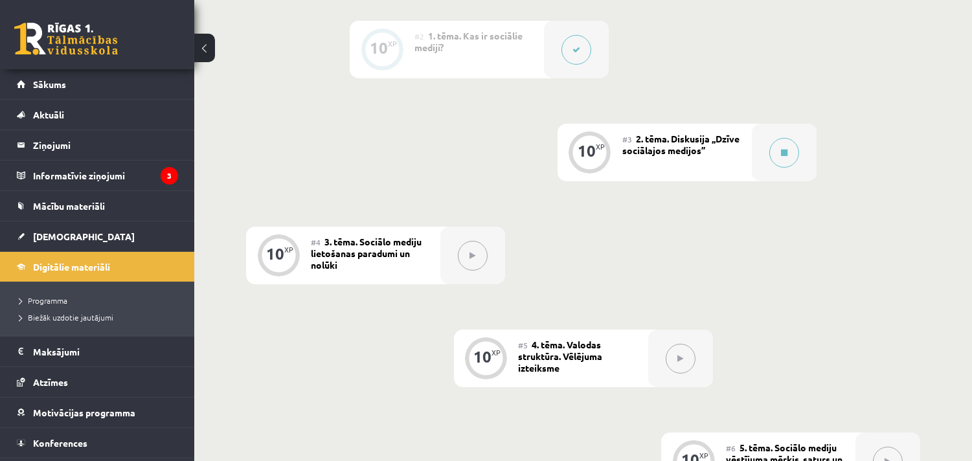
click at [613, 267] on div "0 XP #1 Pirms sāc mācīties! Ievads. 10 XP #2 1. tēma. Kas ir sociālie mediji? 1…" at bounding box center [583, 461] width 674 height 1087
click at [476, 257] on button at bounding box center [473, 256] width 30 height 30
click at [323, 254] on span "3. tēma. Sociālo mediju lietošanas paradumi un nolūki" at bounding box center [366, 253] width 111 height 35
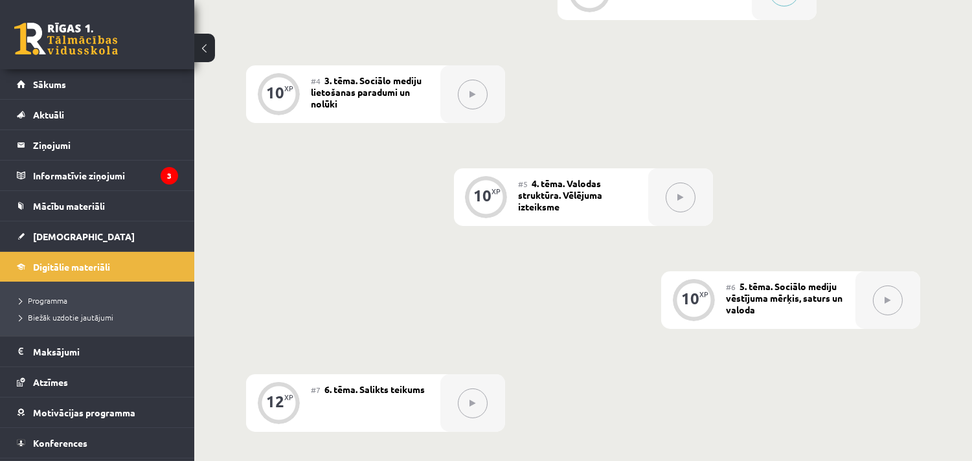
scroll to position [791, 0]
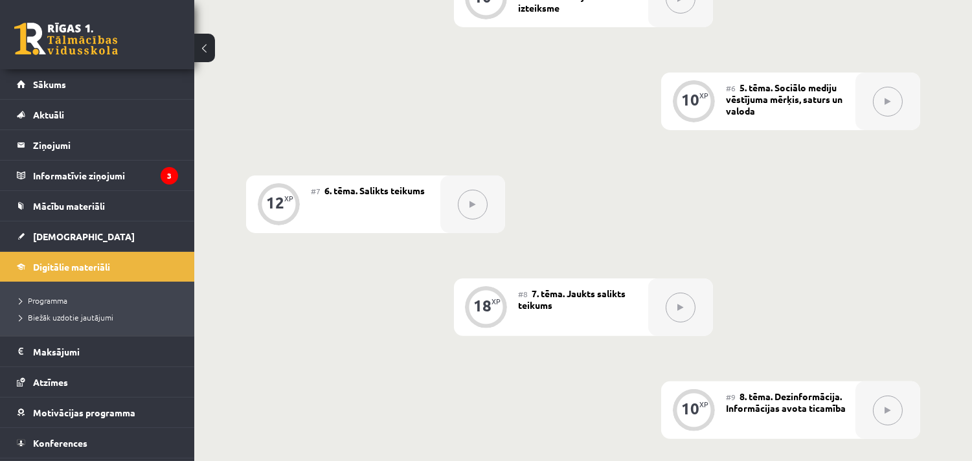
click at [681, 306] on icon at bounding box center [680, 308] width 6 height 8
click at [888, 100] on icon at bounding box center [888, 102] width 6 height 8
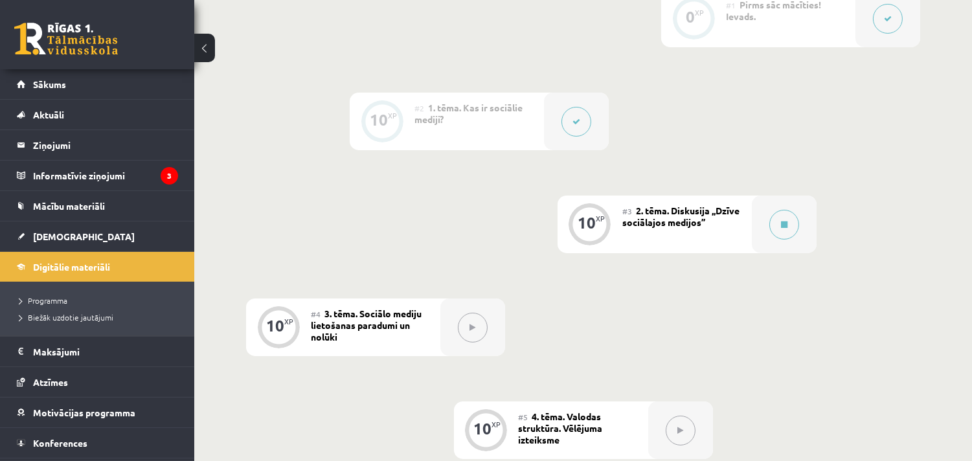
scroll to position [503, 0]
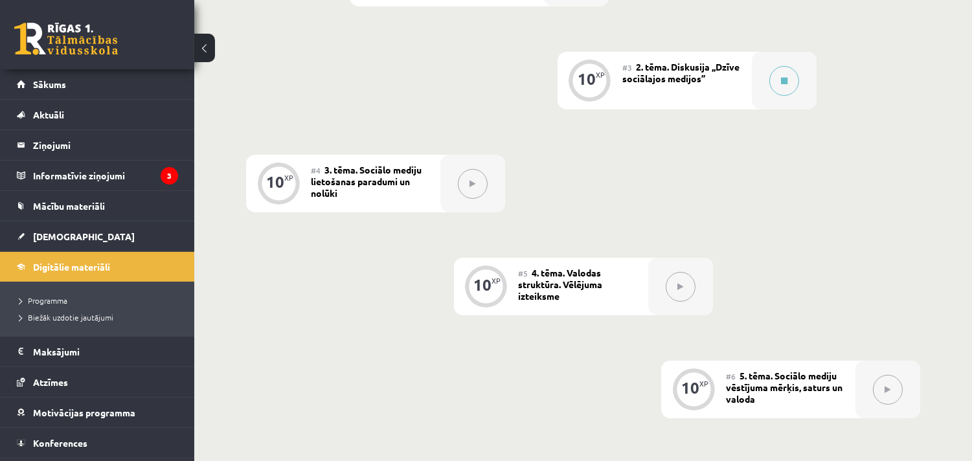
click at [475, 189] on button at bounding box center [473, 184] width 30 height 30
click at [881, 152] on div "0 XP #1 Pirms sāc mācīties! Ievads. 10 XP #2 1. tēma. Kas ir sociālie mediji? 1…" at bounding box center [583, 389] width 674 height 1087
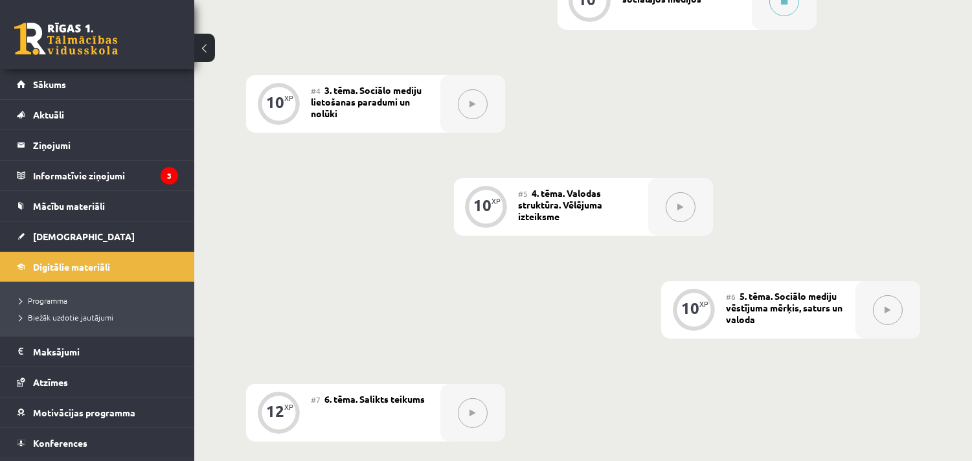
scroll to position [791, 0]
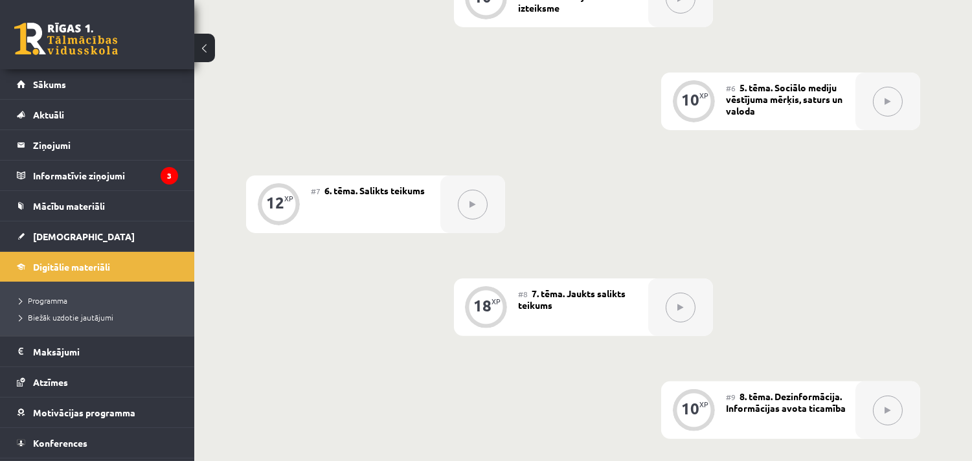
click at [676, 310] on button at bounding box center [681, 308] width 30 height 30
click at [926, 225] on div "0 XP #1 Pirms sāc mācīties! Ievads. 10 XP #2 1. tēma. Kas ir sociālie mediji? 1…" at bounding box center [583, 124] width 778 height 1236
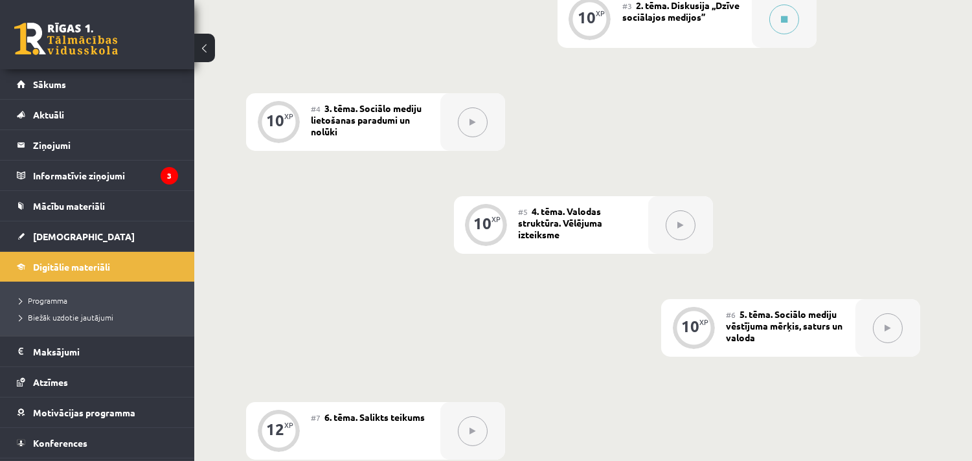
scroll to position [648, 0]
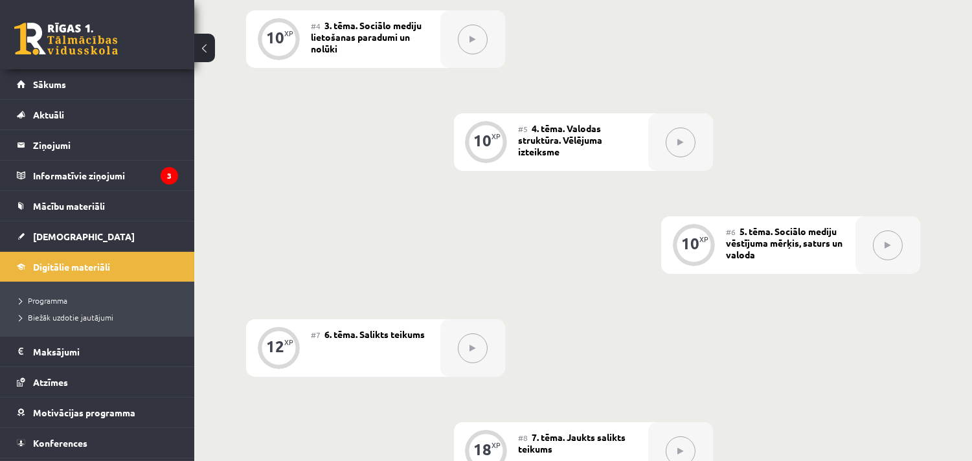
drag, startPoint x: 347, startPoint y: 207, endPoint x: 340, endPoint y: 204, distance: 7.8
click at [347, 206] on div "0 XP #1 Pirms sāc mācīties! Ievads. 10 XP #2 1. tēma. Kas ir sociālie mediji? 1…" at bounding box center [583, 244] width 674 height 1087
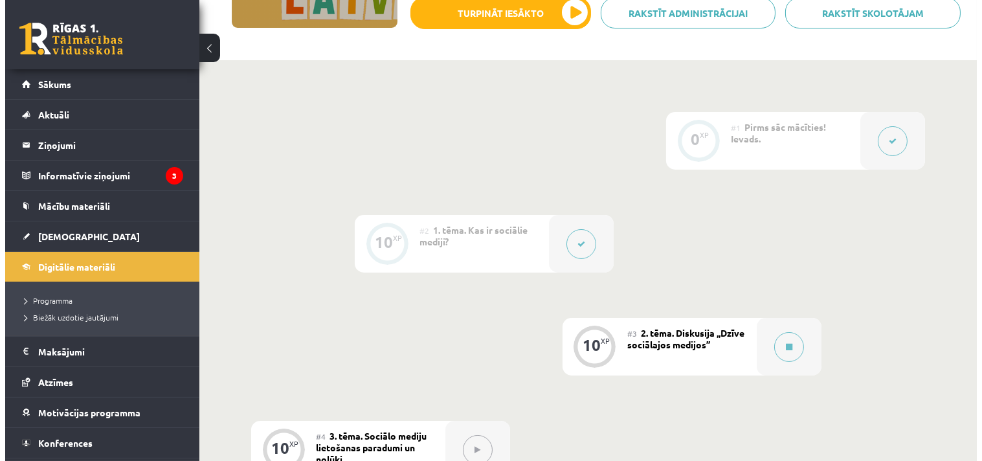
scroll to position [288, 0]
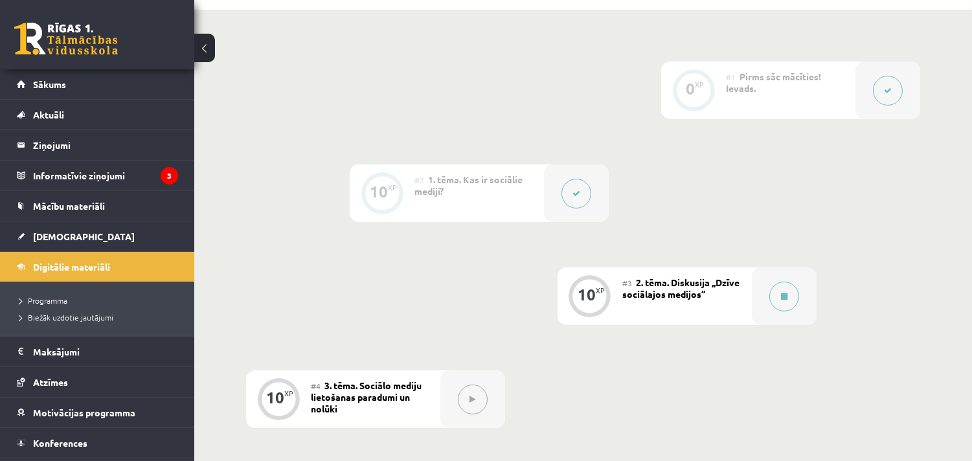
click at [577, 198] on button at bounding box center [576, 194] width 30 height 30
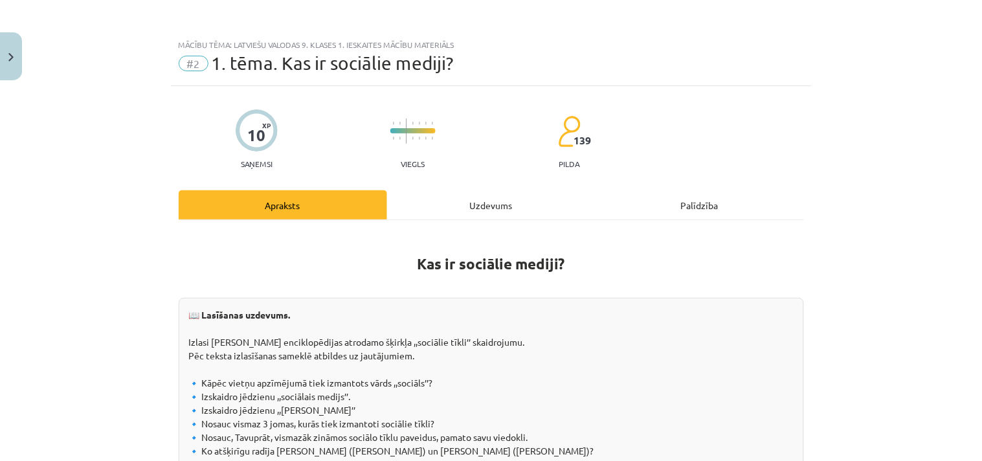
scroll to position [216, 0]
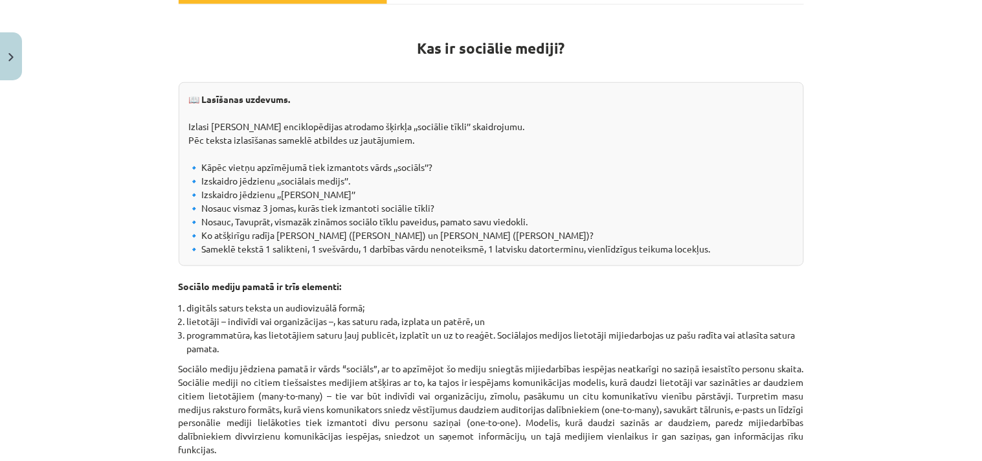
click at [355, 198] on div "📖 Lasīšanas uzdevums. Izlasi Nacionālas enciklopēdijas atrodamo šķirkļa ,,sociā…" at bounding box center [492, 174] width 626 height 184
drag, startPoint x: 198, startPoint y: 247, endPoint x: 754, endPoint y: 255, distance: 557.0
click at [754, 255] on div "📖 Lasīšanas uzdevums. Izlasi Nacionālas enciklopēdijas atrodamo šķirkļa ,,sociā…" at bounding box center [492, 174] width 626 height 184
copy div "ameklē tekstā 1 salikteni, 1 svešvārdu, 1 darbības vārdu nenoteiksmē, 1 latvisk…"
click at [616, 120] on div "📖 Lasīšanas uzdevums. Izlasi Nacionālas enciklopēdijas atrodamo šķirkļa ,,sociā…" at bounding box center [492, 174] width 626 height 184
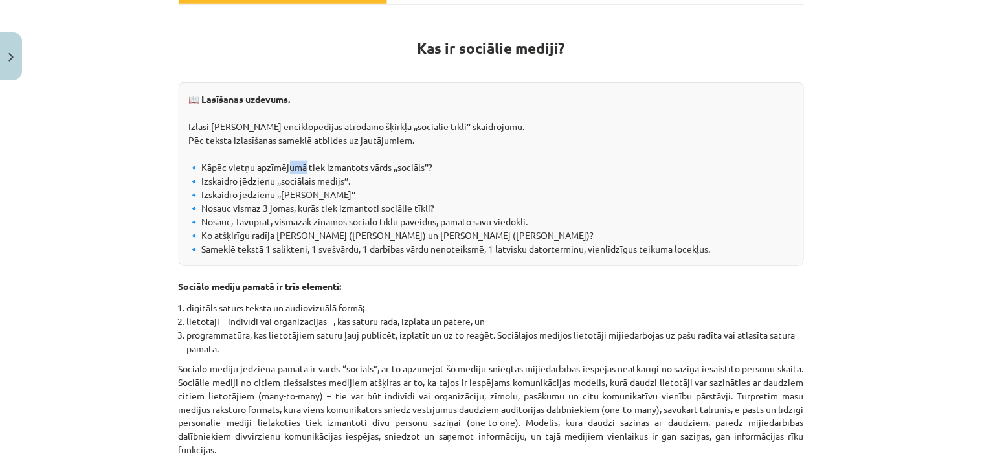
click at [293, 164] on div "📖 Lasīšanas uzdevums. Izlasi Nacionālas enciklopēdijas atrodamo šķirkļa ,,sociā…" at bounding box center [492, 174] width 626 height 184
drag, startPoint x: 193, startPoint y: 179, endPoint x: 209, endPoint y: 181, distance: 16.4
click at [201, 178] on div "📖 Lasīšanas uzdevums. Izlasi Nacionālas enciklopēdijas atrodamo šķirkļa ,,sociā…" at bounding box center [492, 174] width 626 height 184
drag, startPoint x: 184, startPoint y: 247, endPoint x: 711, endPoint y: 255, distance: 527.2
click at [711, 255] on div "📖 Lasīšanas uzdevums. Izlasi Nacionālas enciklopēdijas atrodamo šķirkļa ,,sociā…" at bounding box center [492, 174] width 626 height 184
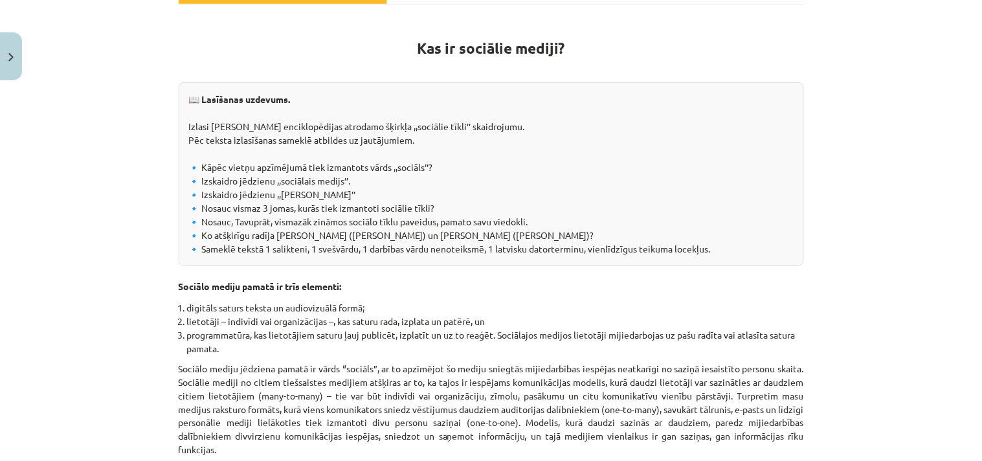
click at [672, 202] on div "📖 Lasīšanas uzdevums. Izlasi Nacionālas enciklopēdijas atrodamo šķirkļa ,,sociā…" at bounding box center [492, 174] width 626 height 184
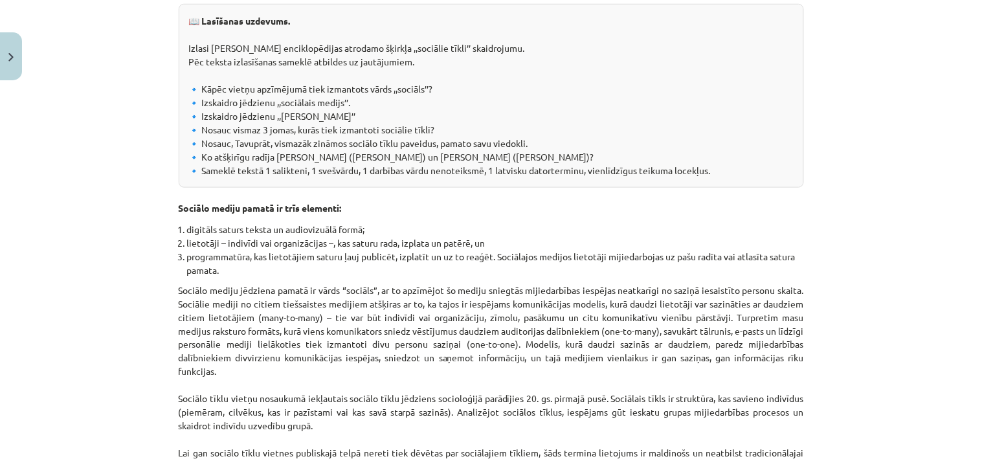
scroll to position [288, 0]
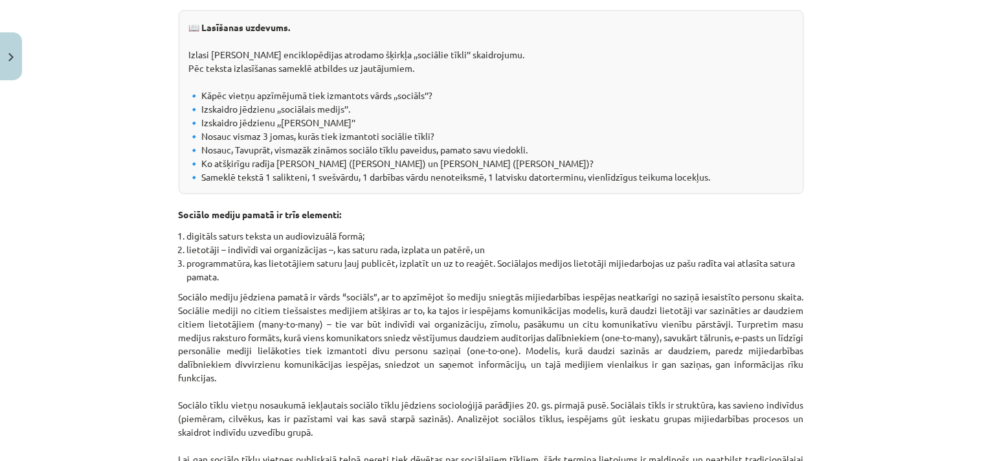
click at [672, 227] on div "Kas ir sociālie mediji? 📖 Lasīšanas uzdevums. Izlasi Nacionālas enciklopēdijas …" at bounding box center [492, 394] width 626 height 900
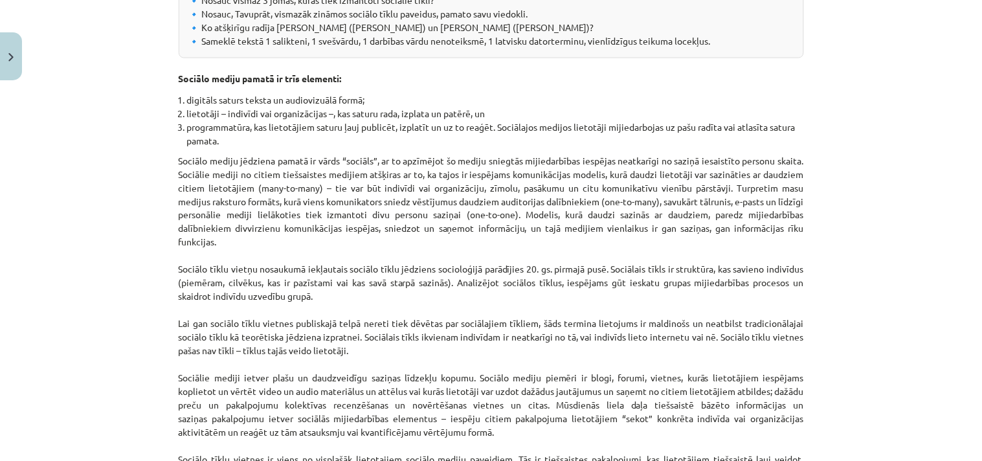
scroll to position [431, 0]
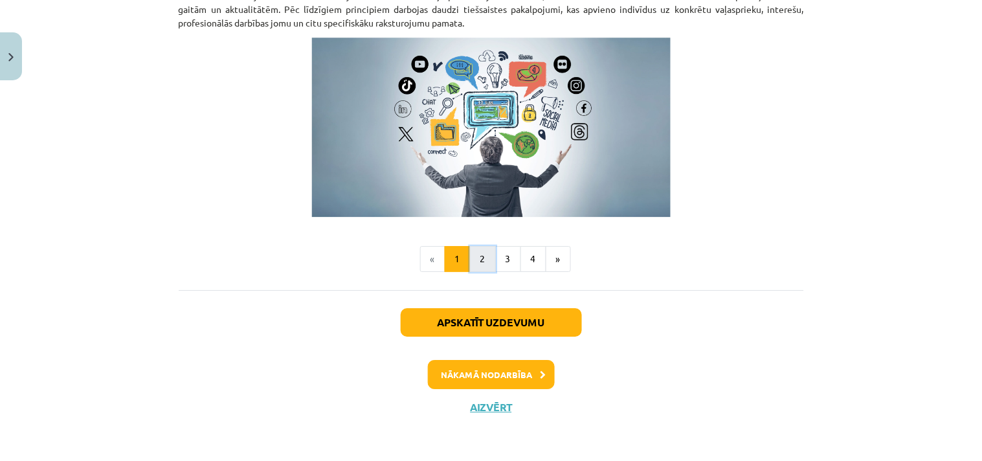
click at [476, 260] on button "2" at bounding box center [483, 259] width 26 height 26
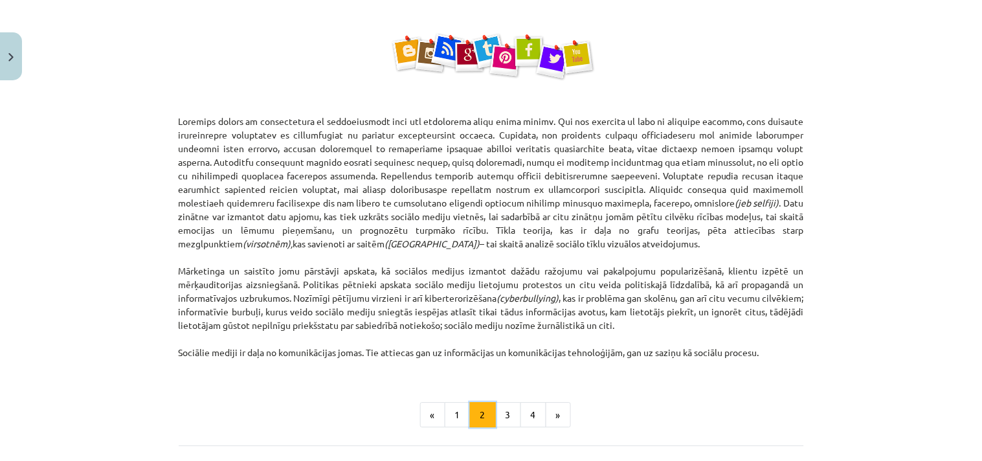
scroll to position [735, 0]
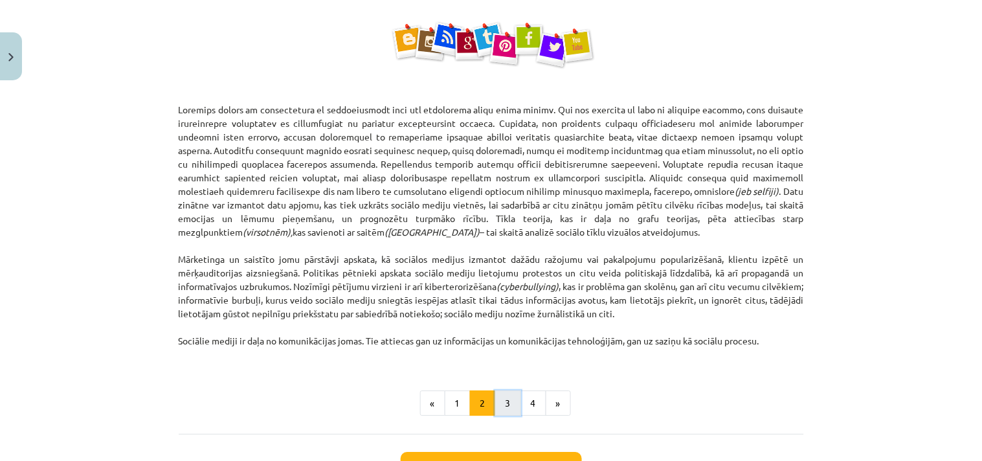
click at [503, 399] on button "3" at bounding box center [508, 404] width 26 height 26
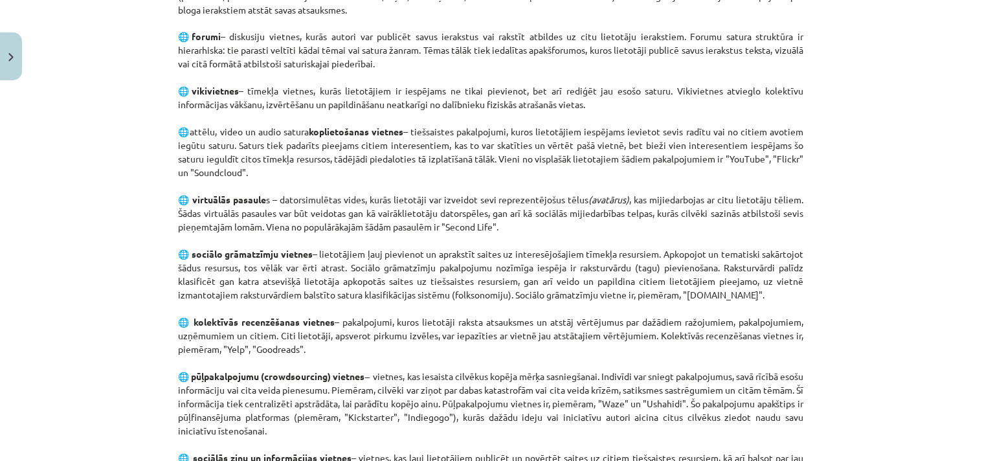
scroll to position [519, 0]
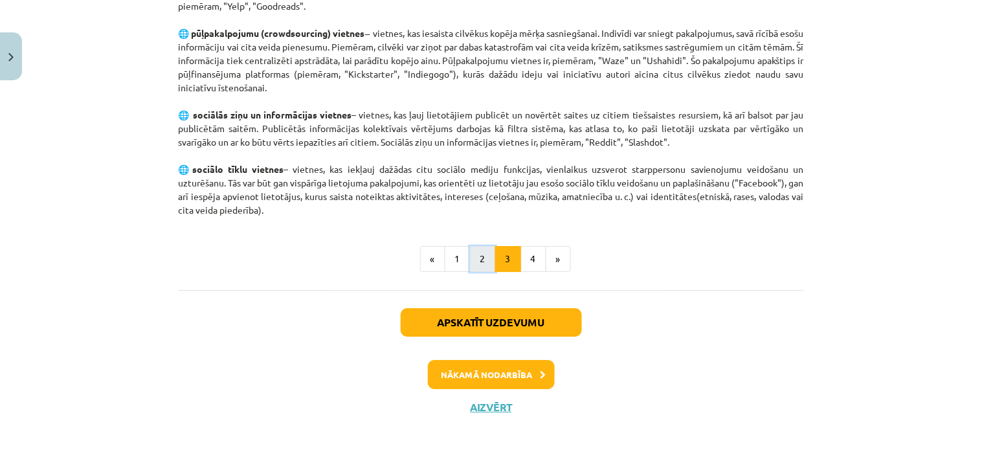
click at [478, 251] on button "2" at bounding box center [483, 259] width 26 height 26
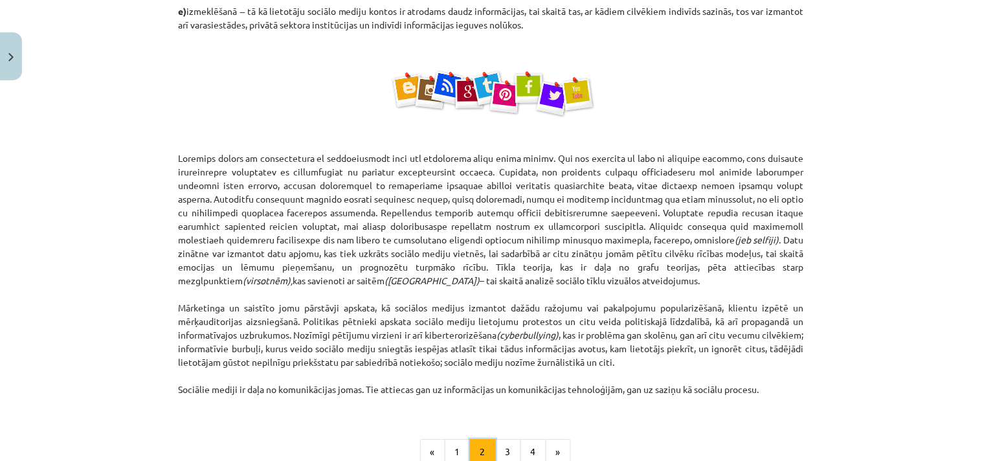
scroll to position [807, 0]
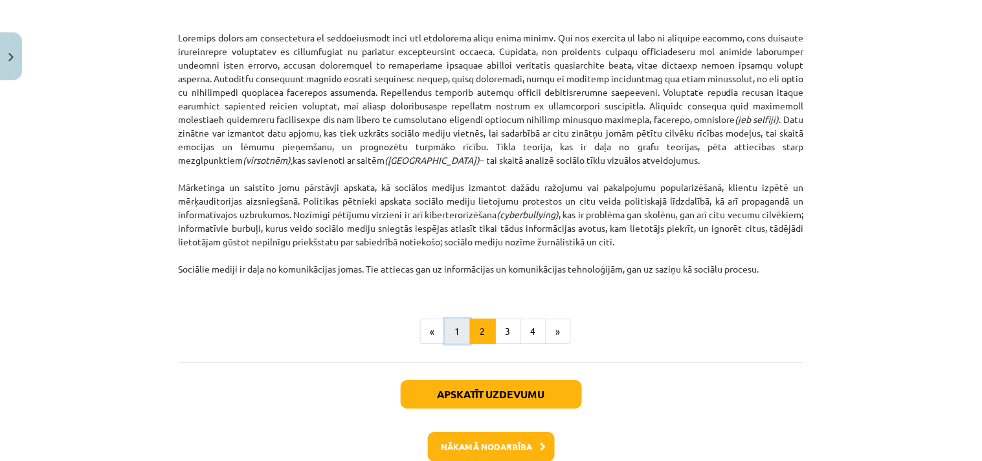
click at [450, 328] on button "1" at bounding box center [458, 332] width 26 height 26
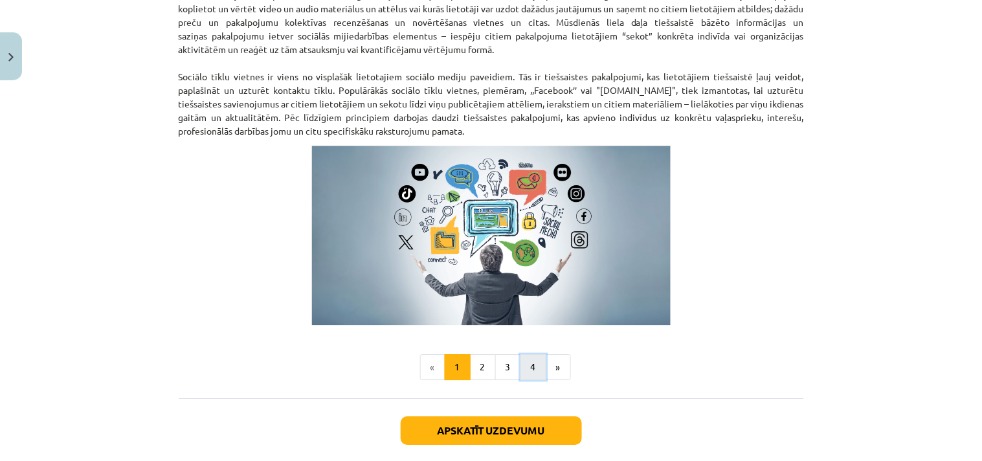
click at [533, 370] on button "4" at bounding box center [534, 367] width 26 height 26
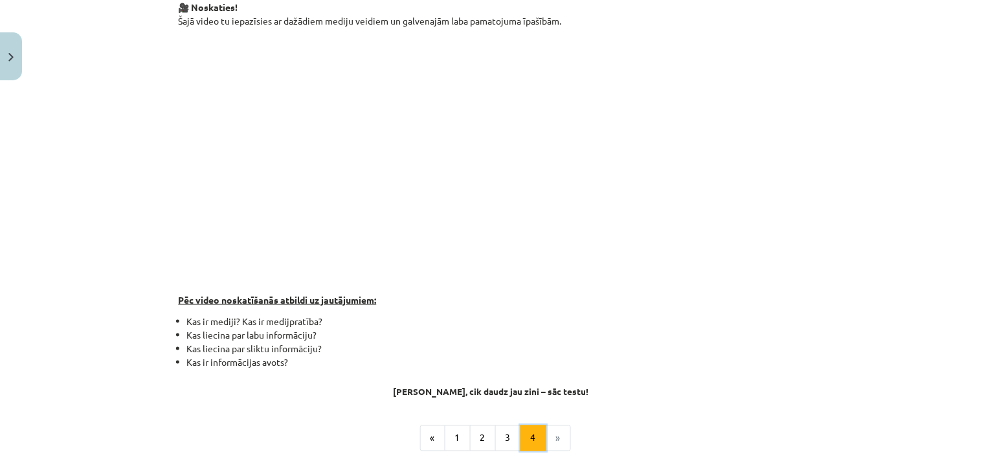
scroll to position [0, 0]
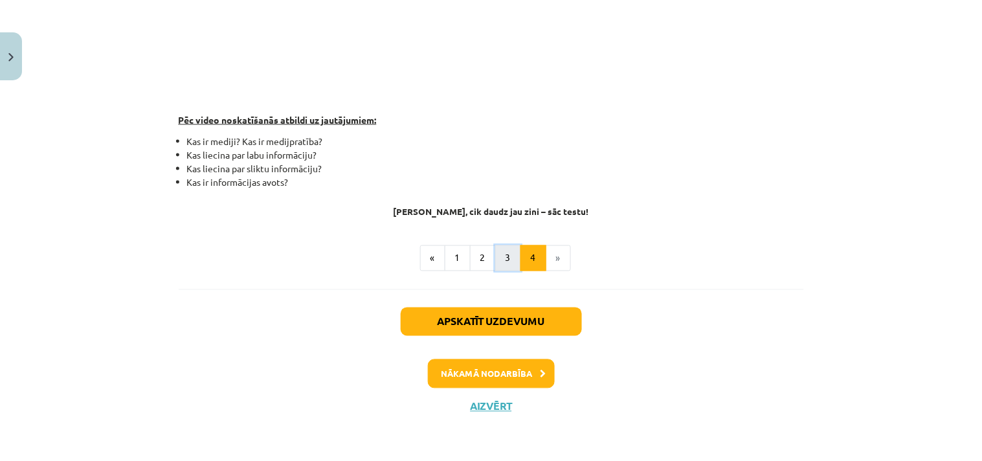
click at [495, 257] on button "3" at bounding box center [508, 258] width 26 height 26
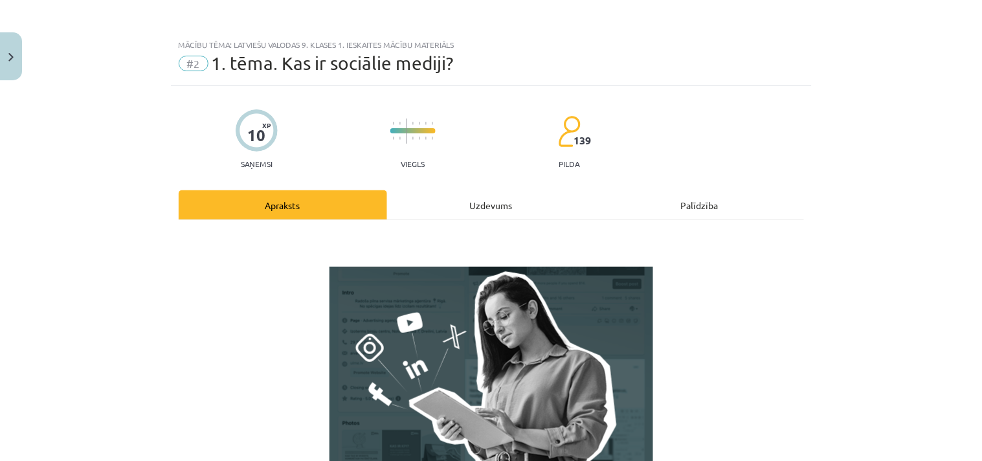
click at [515, 202] on div "Uzdevums" at bounding box center [491, 204] width 209 height 29
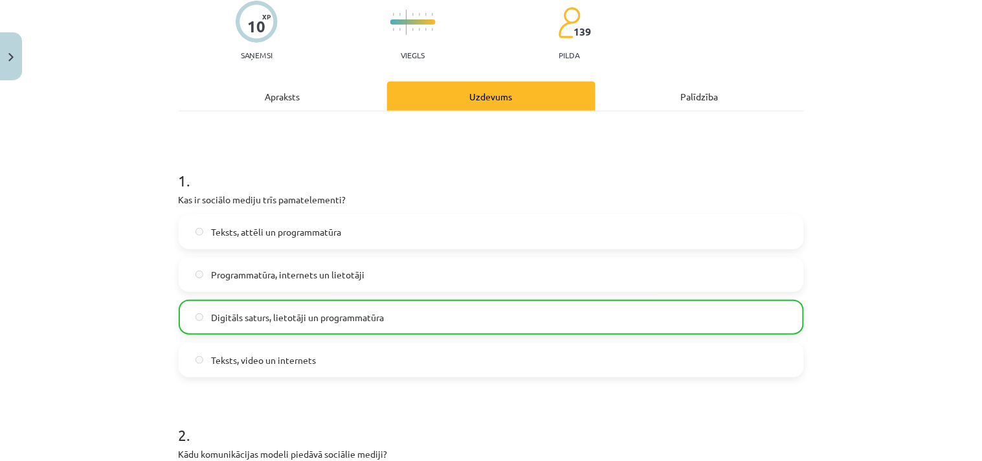
scroll to position [11, 0]
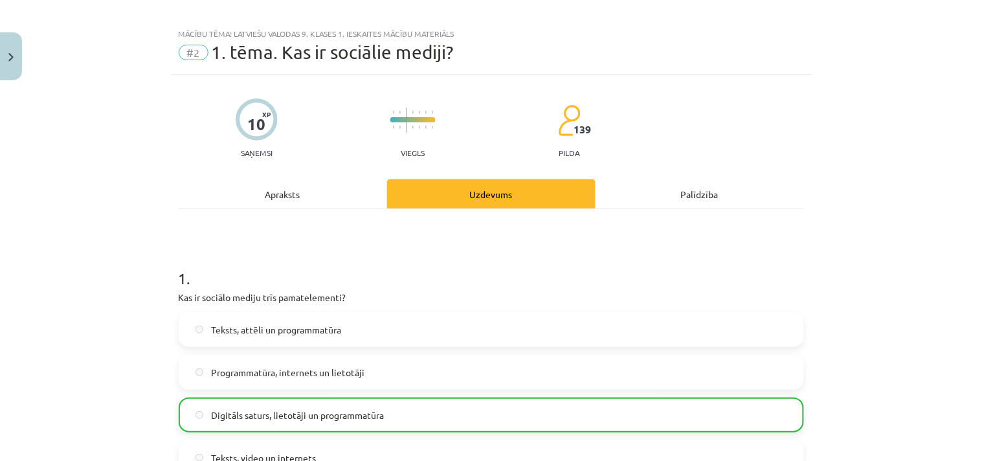
click at [697, 188] on div "Palīdzība" at bounding box center [700, 193] width 209 height 29
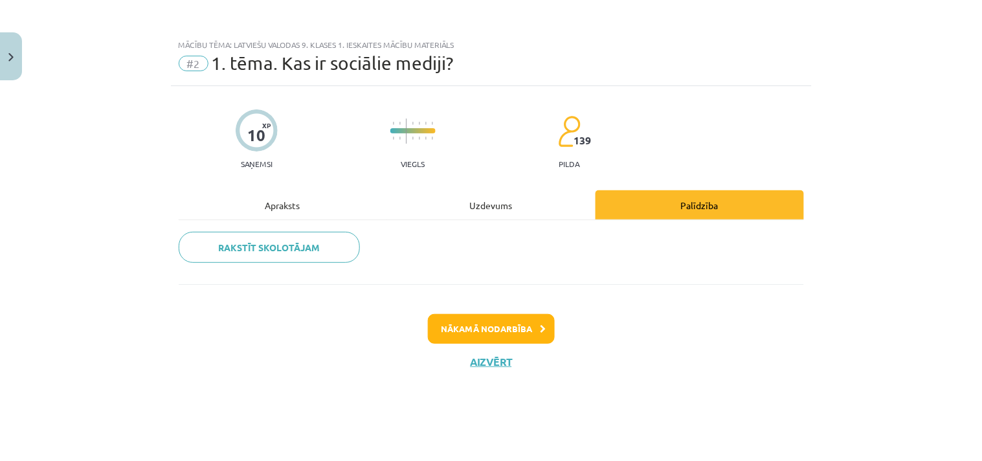
scroll to position [0, 0]
click at [497, 212] on div "Uzdevums" at bounding box center [491, 204] width 209 height 29
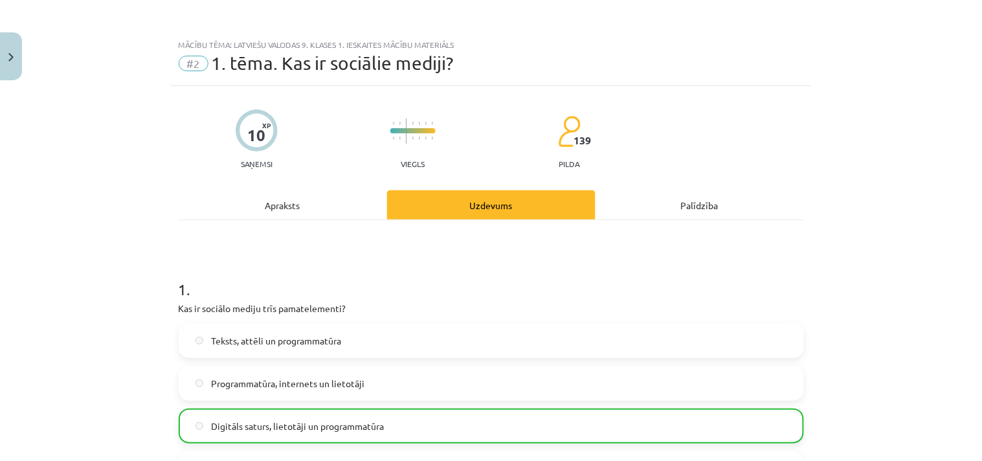
click at [269, 190] on div "Apraksts" at bounding box center [283, 204] width 209 height 29
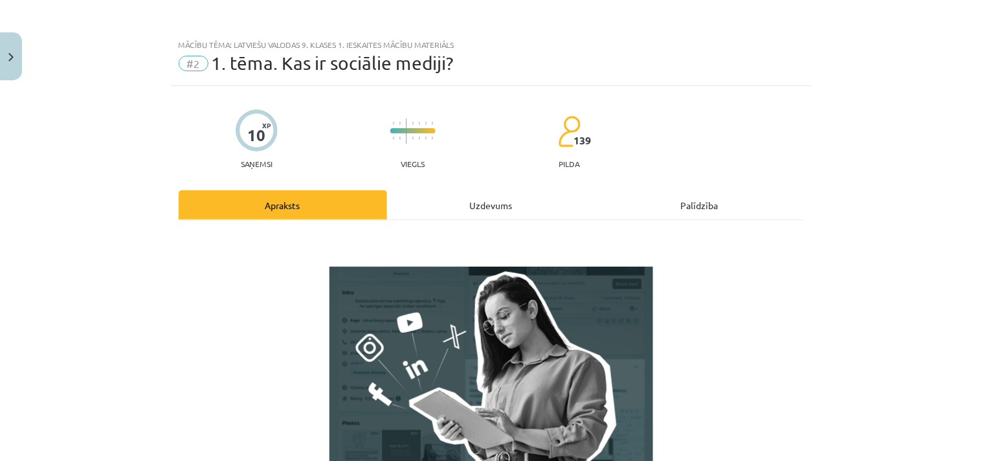
scroll to position [32, 0]
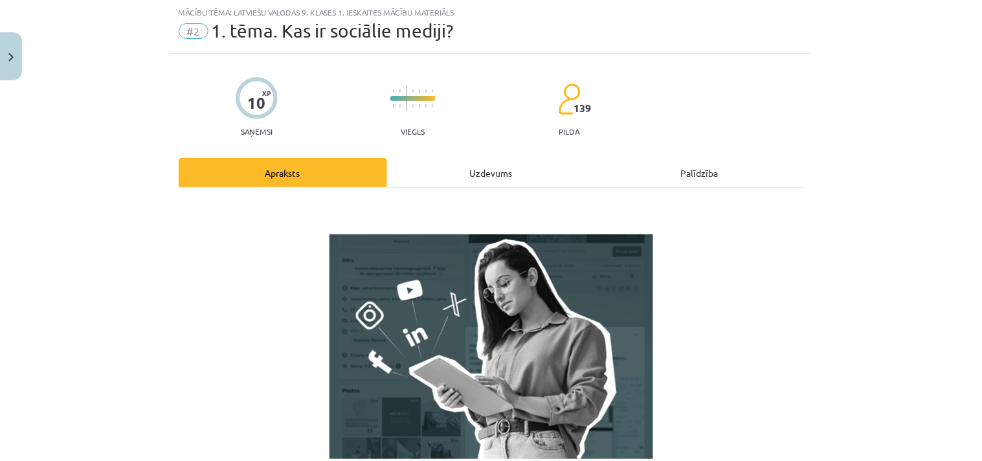
click at [260, 102] on div at bounding box center [257, 98] width 42 height 42
click at [188, 37] on span "#2" at bounding box center [194, 31] width 30 height 16
click at [7, 55] on button "Close" at bounding box center [11, 56] width 22 height 48
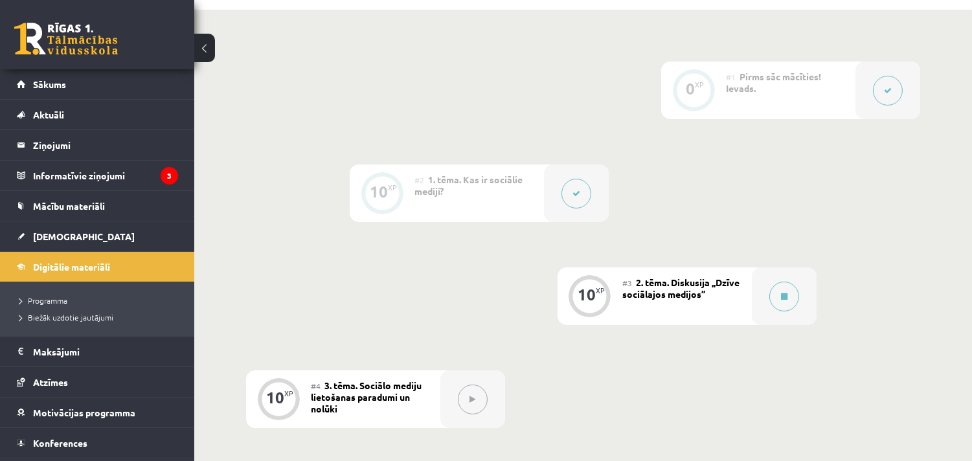
click at [785, 293] on icon at bounding box center [784, 297] width 6 height 8
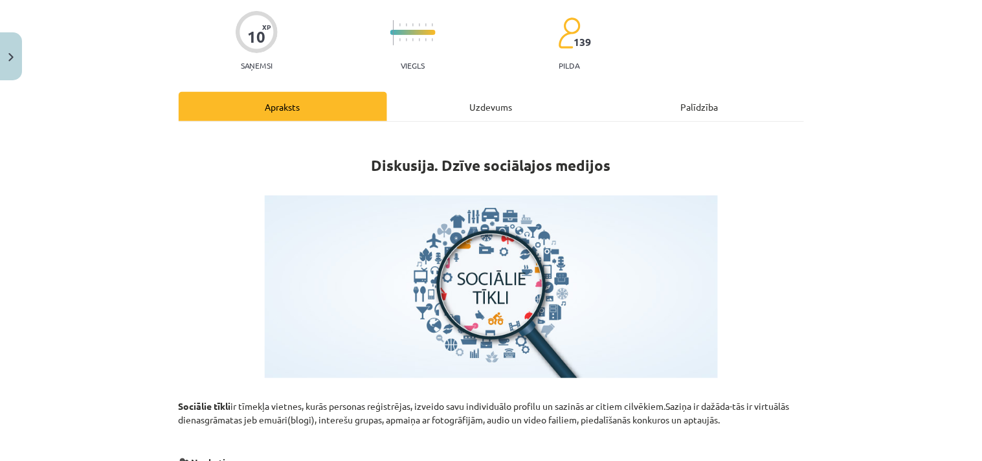
scroll to position [216, 0]
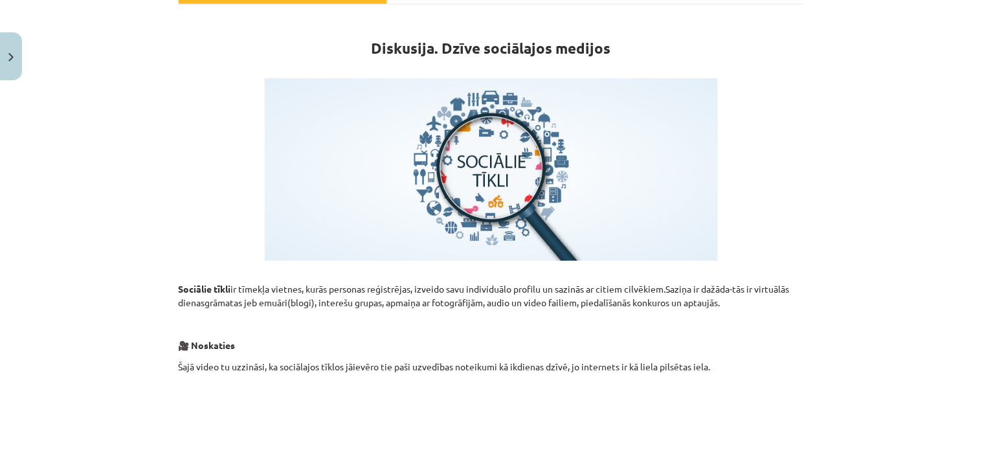
click at [481, 207] on img at bounding box center [491, 169] width 453 height 183
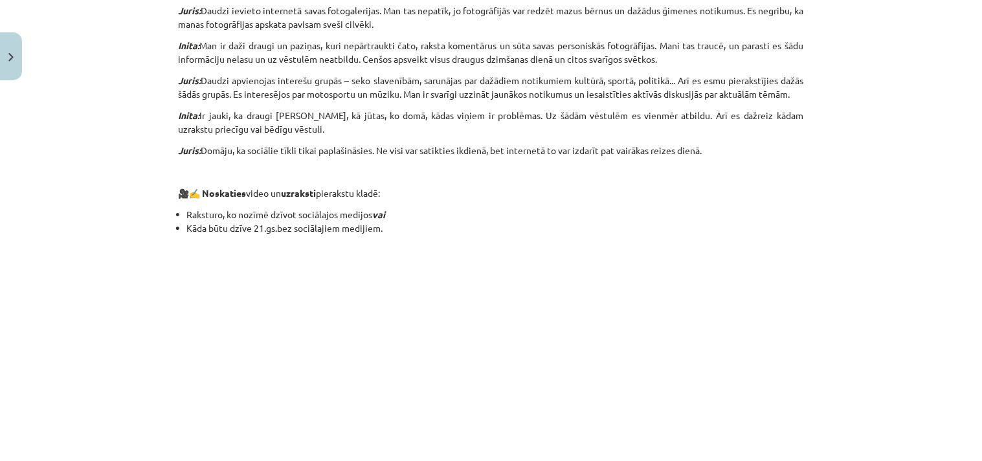
scroll to position [902, 0]
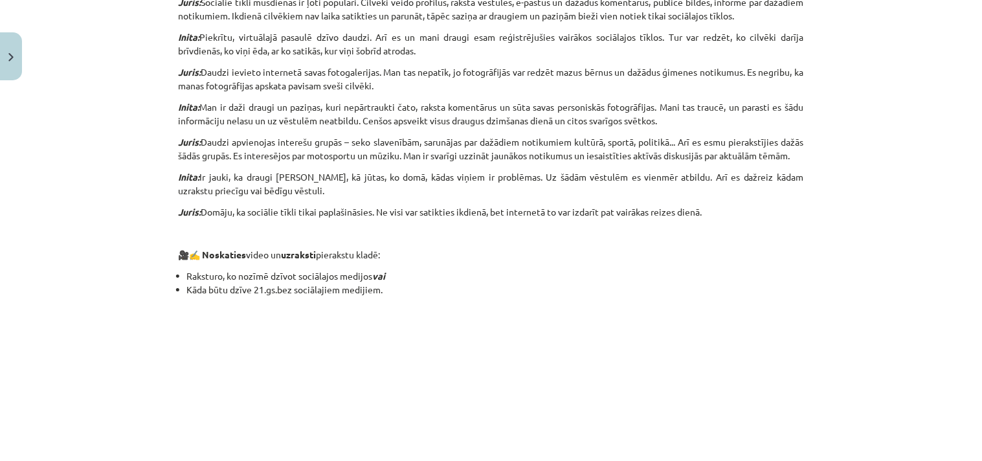
click at [163, 160] on div "Mācību tēma: Latviešu valodas 9. klases 1. ieskaites mācību materiāls #3 2. tēm…" at bounding box center [491, 230] width 982 height 461
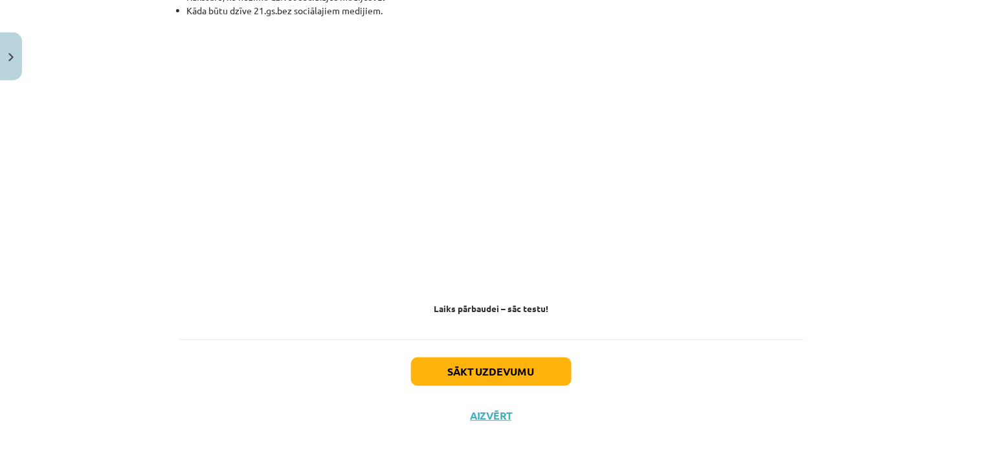
scroll to position [1190, 0]
